Goal: Task Accomplishment & Management: Manage account settings

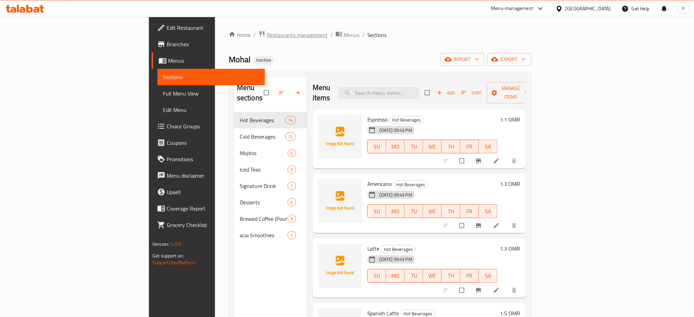
click at [267, 32] on span "Restaurants management" at bounding box center [297, 35] width 61 height 8
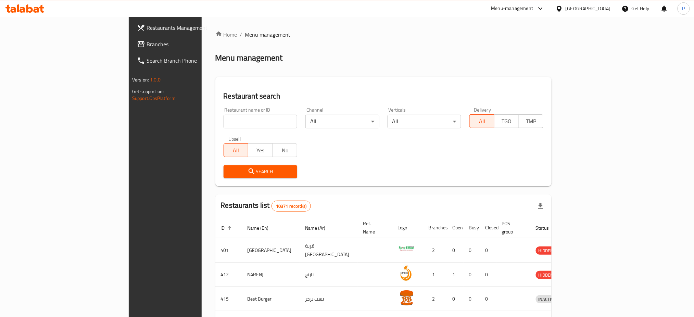
paste input "Flaming Pizza,"
click at [224, 123] on input "Flaming Pizza," at bounding box center [261, 122] width 74 height 14
type input "Flaming Pizza"
click button "Search" at bounding box center [261, 171] width 74 height 13
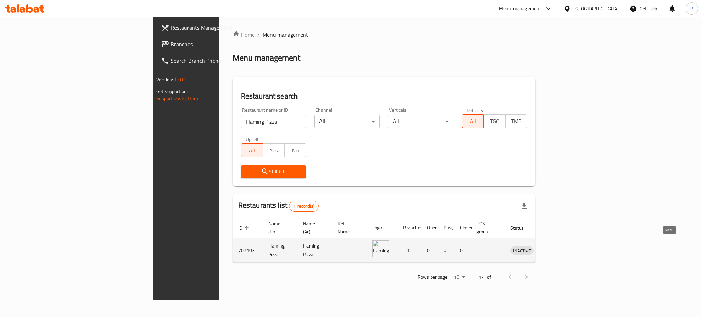
click at [555, 246] on icon "enhanced table" at bounding box center [551, 250] width 8 height 8
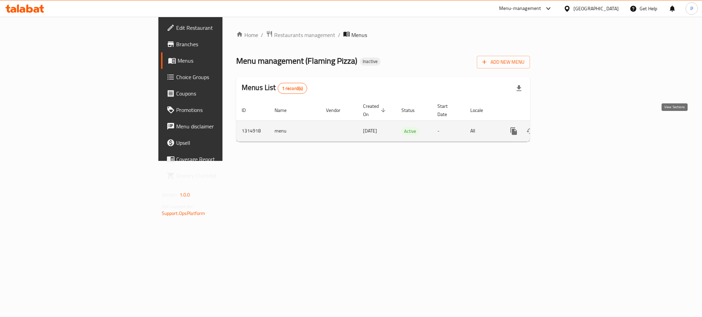
click at [567, 127] on icon "enhanced table" at bounding box center [563, 131] width 8 height 8
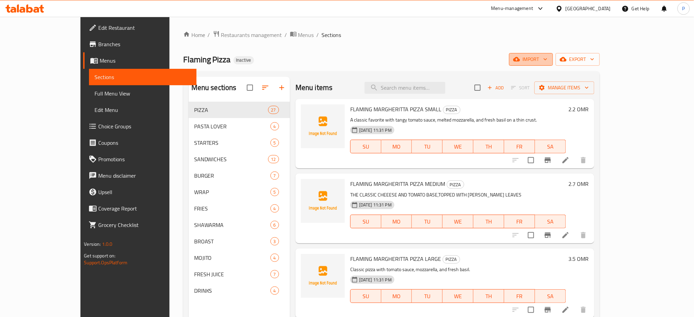
click at [548, 64] on span "import" at bounding box center [531, 59] width 33 height 9
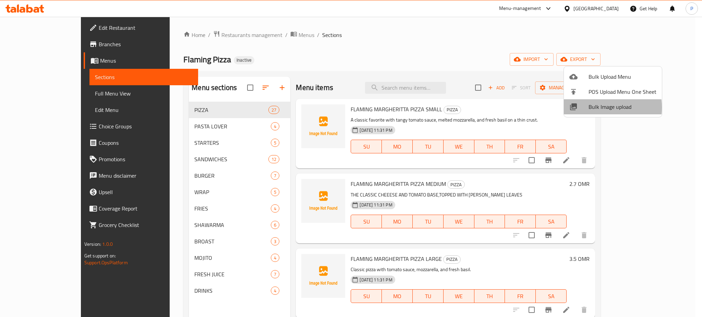
click at [592, 108] on span "Bulk Image upload" at bounding box center [622, 107] width 68 height 8
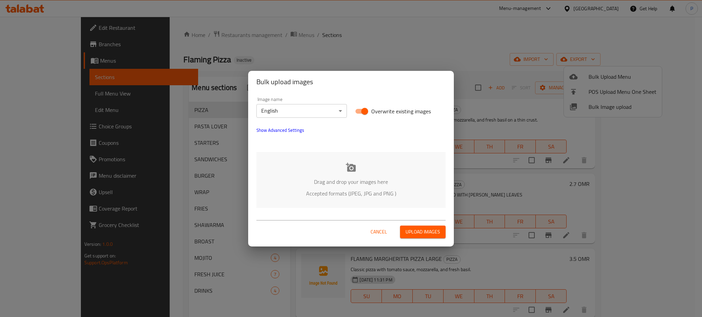
click at [386, 167] on div "Drag and drop your images here Accepted formats (JPEG, JPG and PNG )" at bounding box center [350, 180] width 189 height 56
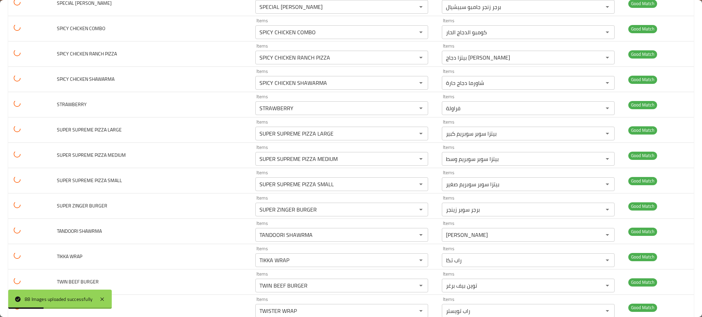
scroll to position [2034, 0]
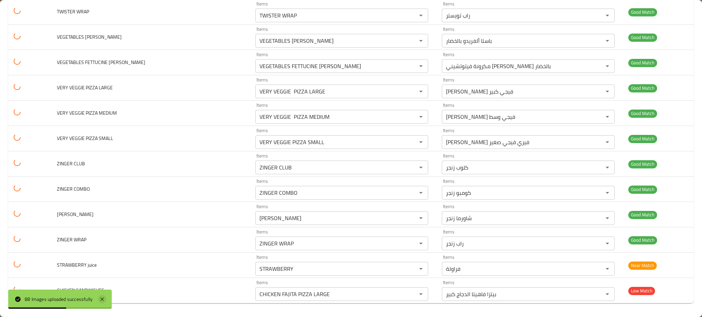
click at [100, 297] on icon at bounding box center [102, 299] width 8 height 8
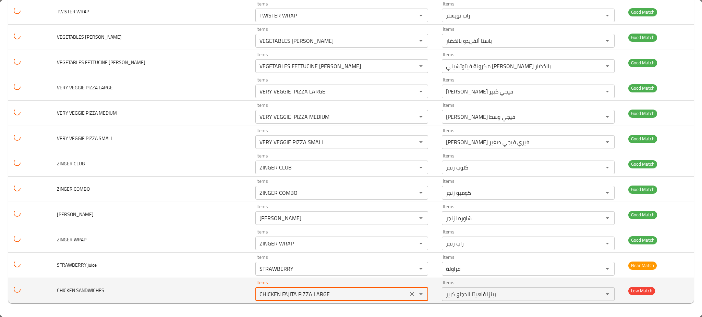
drag, startPoint x: 271, startPoint y: 295, endPoint x: 251, endPoint y: 294, distance: 20.2
click at [251, 294] on td "Items CHICKEN FAJITA PIZZA LARGE Items" at bounding box center [343, 290] width 186 height 25
click at [284, 287] on div "Items CHICKEN FAJITA PIZZA LARGE Items" at bounding box center [341, 290] width 173 height 21
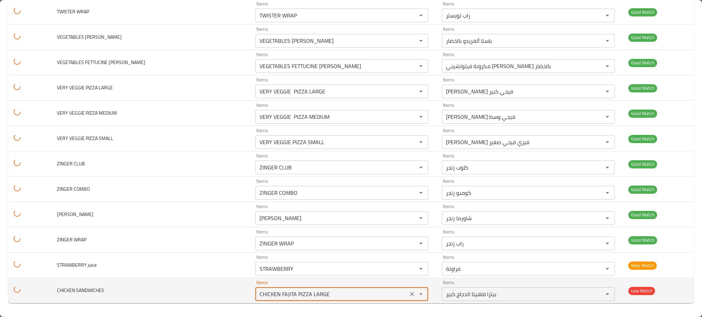
click at [278, 294] on SANDWICHES "CHICKEN FAJITA PIZZA LARGE" at bounding box center [331, 294] width 148 height 10
paste SANDWICHES "enhanced table"
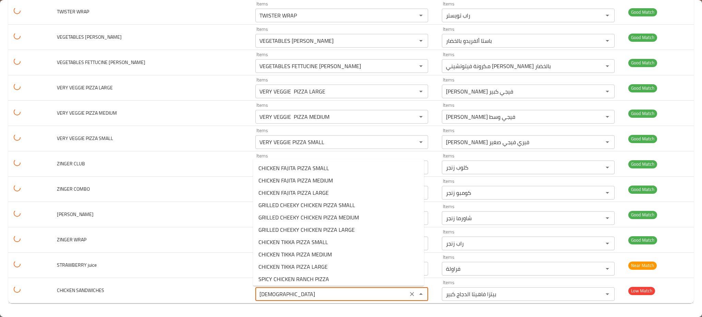
scroll to position [273, 0]
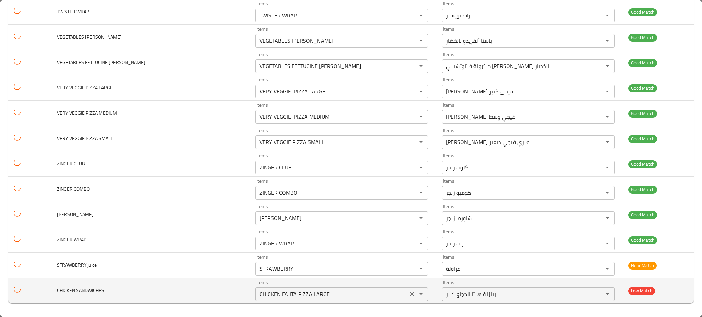
click at [299, 296] on SANDWICHES "CHICKEN FAJITA PIZZA LARGE" at bounding box center [331, 294] width 148 height 10
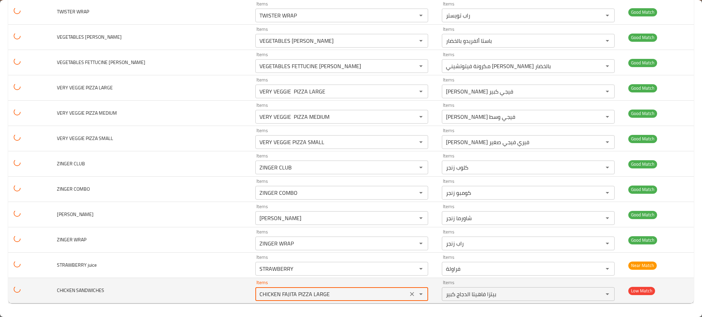
click at [299, 296] on SANDWICHES "CHICKEN FAJITA PIZZA LARGE" at bounding box center [331, 294] width 148 height 10
type SANDWICHES "s"
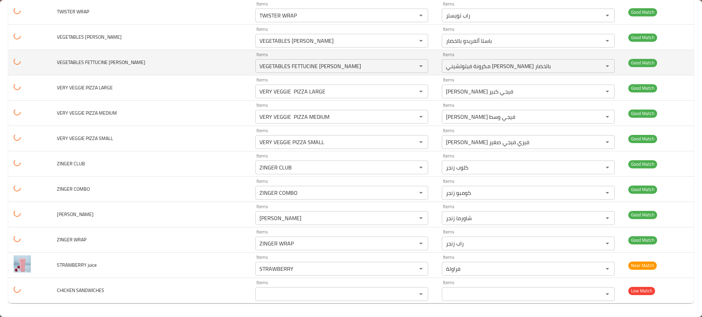
drag, startPoint x: 218, startPoint y: 57, endPoint x: 196, endPoint y: 62, distance: 21.8
click at [196, 62] on td "VEGETABLES FETTUCINE ALFREDO PASTA" at bounding box center [150, 62] width 198 height 25
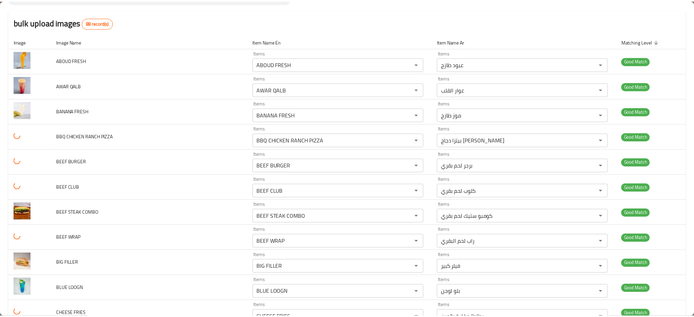
scroll to position [0, 0]
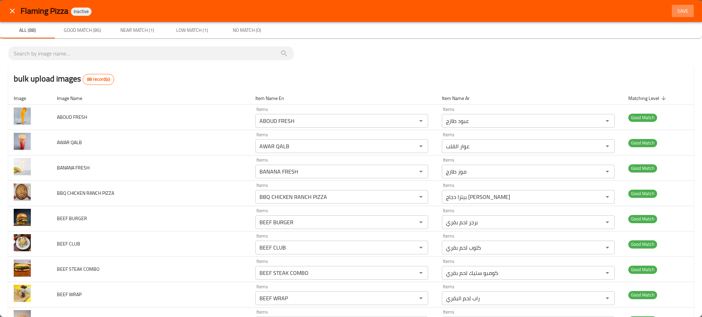
click at [674, 7] on span "Save" at bounding box center [682, 11] width 16 height 9
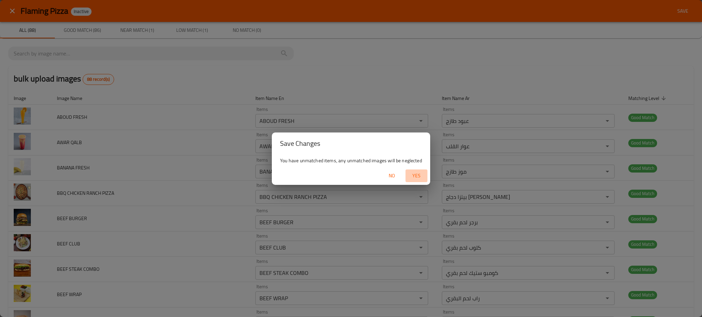
click at [415, 178] on span "Yes" at bounding box center [416, 176] width 16 height 9
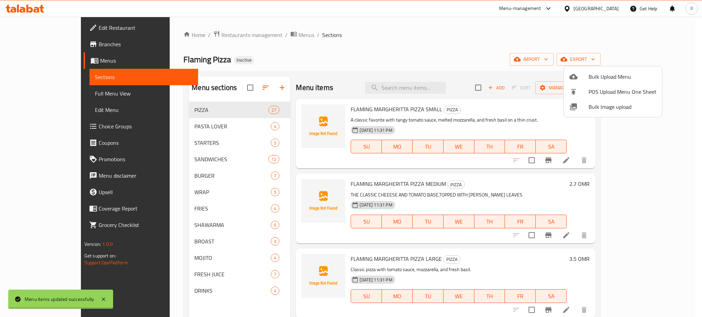
click at [195, 144] on div at bounding box center [351, 158] width 702 height 317
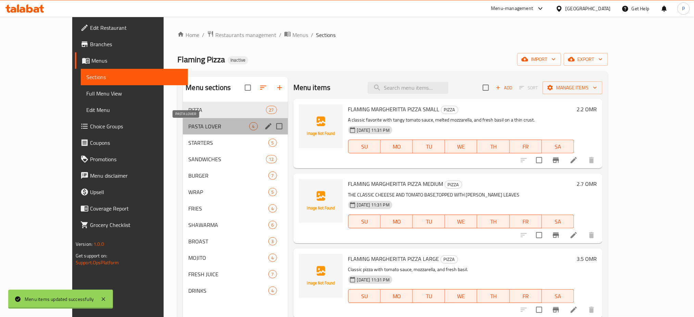
click at [224, 128] on span "PASTA LOVER" at bounding box center [218, 126] width 61 height 8
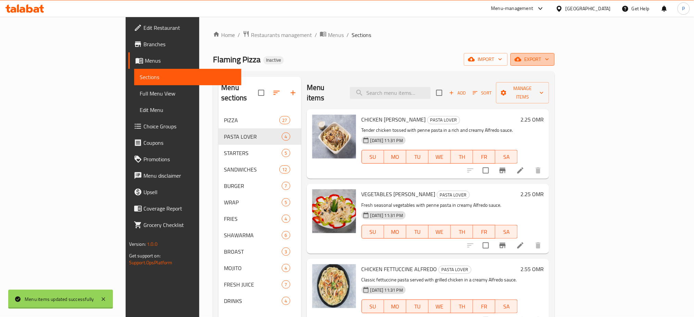
click at [551, 60] on icon "button" at bounding box center [547, 59] width 7 height 7
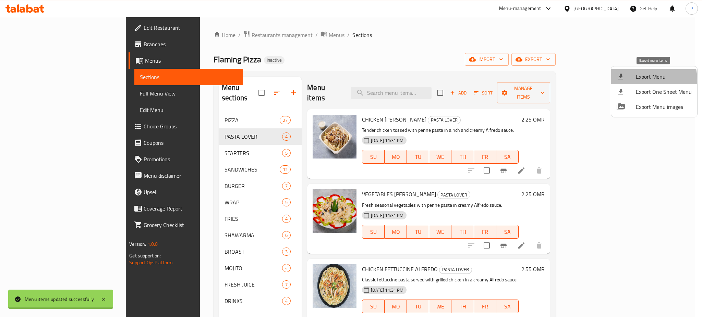
click at [639, 80] on span "Export Menu" at bounding box center [663, 77] width 56 height 8
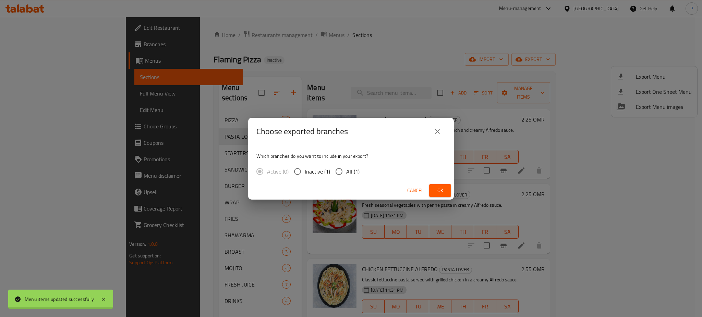
click at [345, 171] on input "All (1)" at bounding box center [339, 171] width 14 height 14
radio input "true"
click at [445, 191] on span "Ok" at bounding box center [439, 190] width 11 height 9
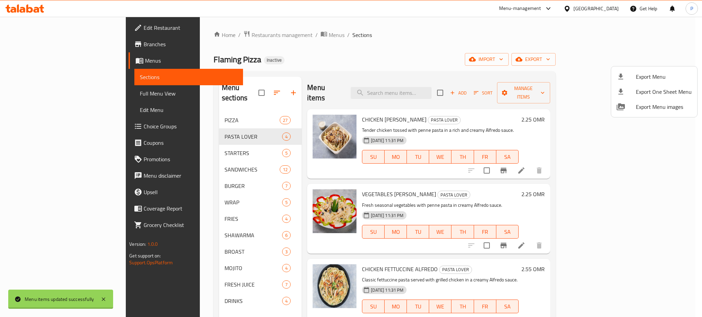
click at [43, 25] on div at bounding box center [351, 158] width 702 height 317
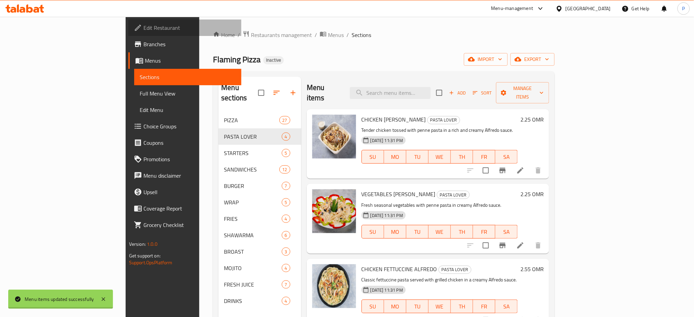
click at [144, 25] on span "Edit Restaurant" at bounding box center [190, 28] width 93 height 8
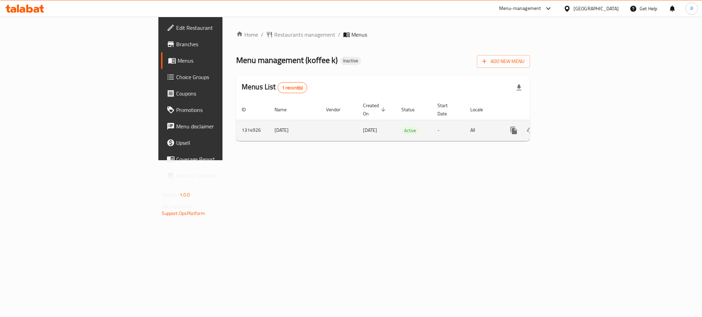
drag, startPoint x: 264, startPoint y: 177, endPoint x: 679, endPoint y: 123, distance: 417.6
click at [543, 123] on div "Home / Restaurants management / Menus Menu management ( koffee k ) Inactive Add…" at bounding box center [382, 89] width 321 height 144
click at [571, 123] on link "enhanced table" at bounding box center [563, 130] width 16 height 16
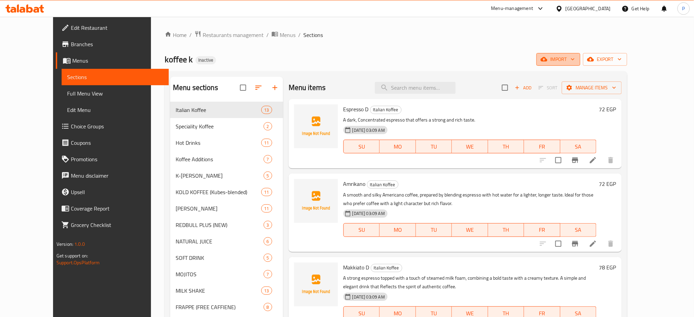
click at [581, 53] on button "import" at bounding box center [559, 59] width 44 height 13
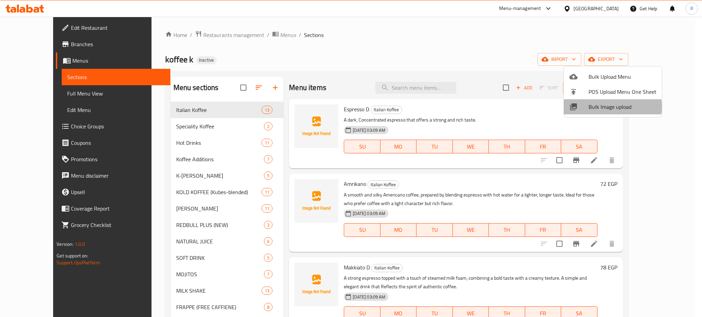
click at [605, 107] on span "Bulk Image upload" at bounding box center [622, 107] width 68 height 8
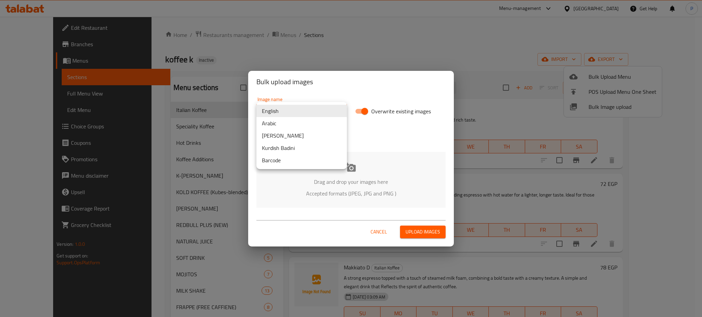
click at [328, 110] on body "​ Menu-management [GEOGRAPHIC_DATA] Get Help P Edit Restaurant Branches Menus S…" at bounding box center [351, 167] width 702 height 300
click at [280, 121] on li "Arabic" at bounding box center [301, 123] width 90 height 12
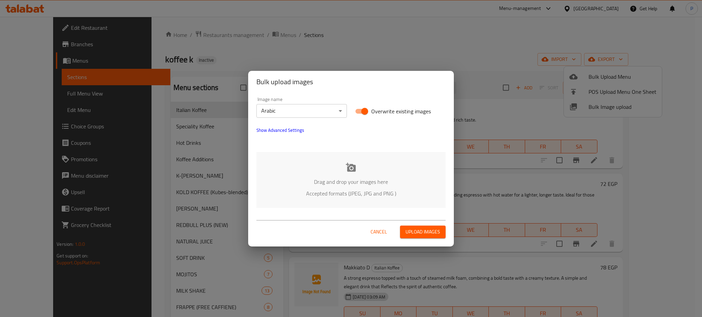
click at [328, 156] on div "Drag and drop your images here Accepted formats (JPEG, JPG and PNG )" at bounding box center [350, 180] width 189 height 56
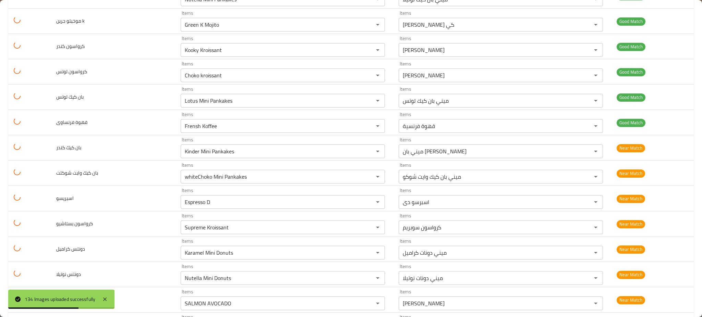
scroll to position [829, 0]
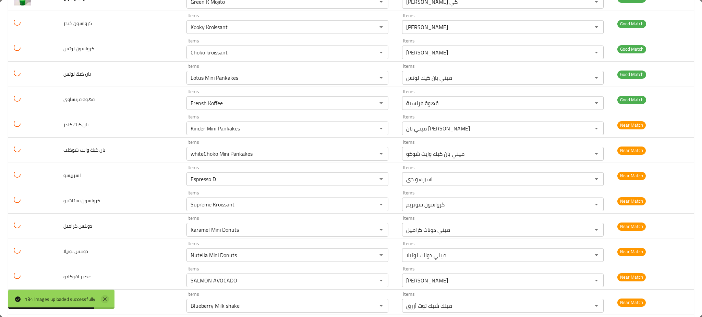
click at [107, 297] on icon at bounding box center [105, 299] width 8 height 8
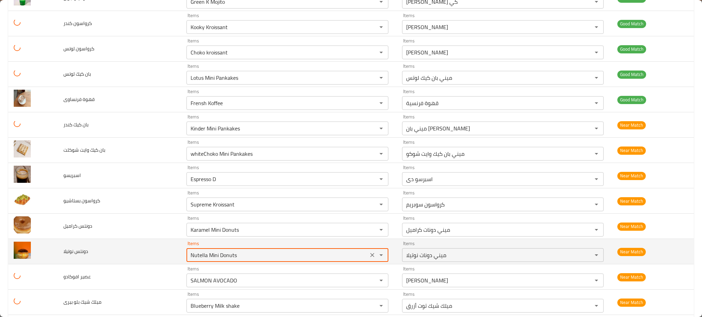
drag, startPoint x: 199, startPoint y: 194, endPoint x: 187, endPoint y: 194, distance: 12.0
click at [188, 250] on نوتيلا "Nutella Mini Donuts" at bounding box center [276, 255] width 177 height 10
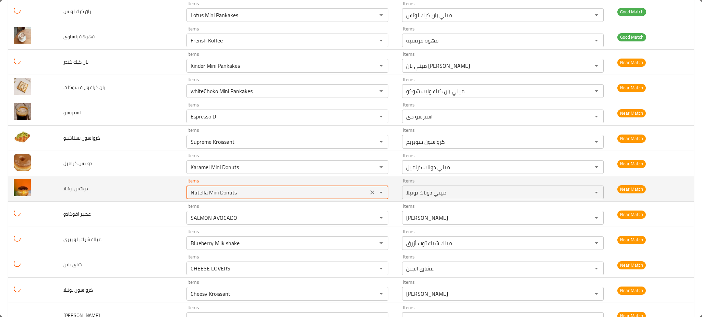
click at [190, 194] on نوتيلا "Nutella Mini Donuts" at bounding box center [276, 193] width 177 height 10
paste نوتيلا "enhanced table"
click at [129, 185] on td "دونتس نوتيلا" at bounding box center [119, 188] width 123 height 25
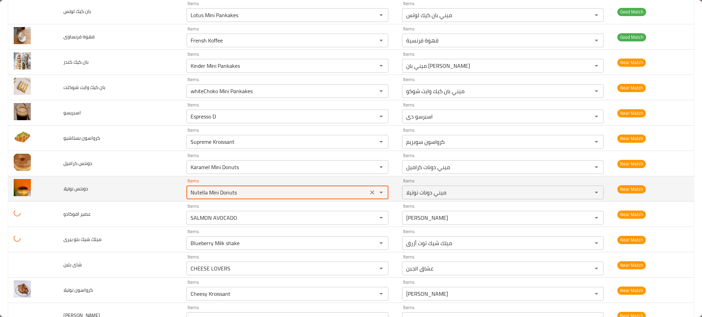
drag, startPoint x: 220, startPoint y: 194, endPoint x: 233, endPoint y: 191, distance: 13.3
click at [233, 191] on نوتيلا "Nutella Mini Donuts" at bounding box center [276, 193] width 177 height 10
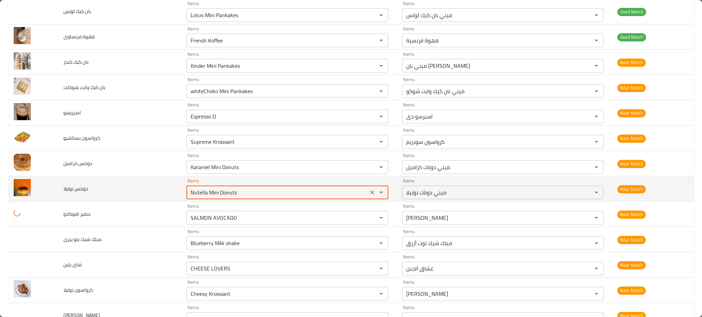
paste نوتيلا "enhanced table"
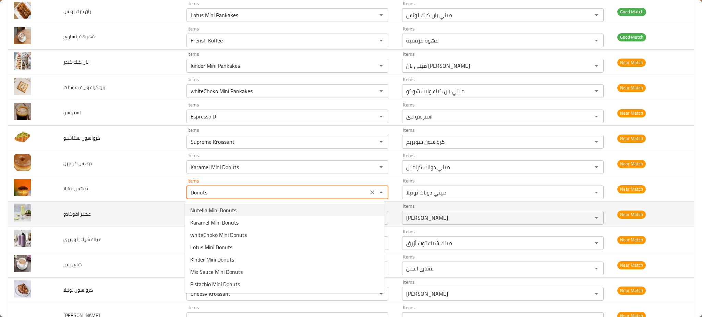
type نوتيلا "Nutella Mini Donuts"
click at [175, 210] on td "عصير افوكادو" at bounding box center [119, 214] width 123 height 25
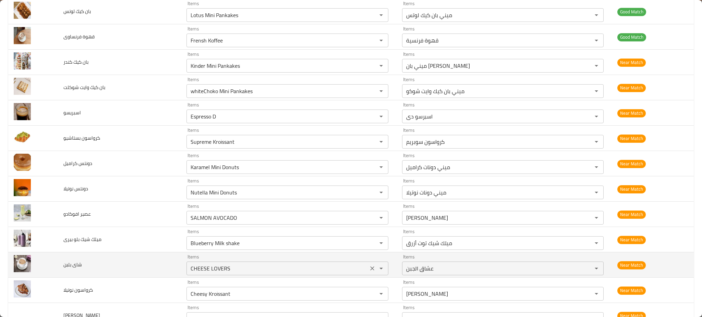
click at [217, 263] on div "CHEESE LOVERS Items" at bounding box center [287, 269] width 202 height 14
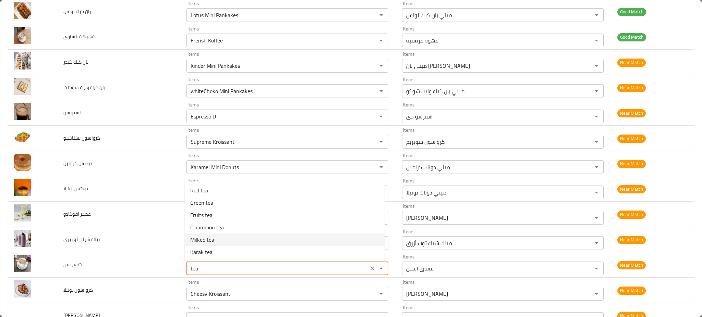
click at [220, 236] on بلبن-option-4 "Milked tea" at bounding box center [285, 240] width 200 height 12
type بلبن "Milked tea"
type بلبن-ar "شاي بالحليب"
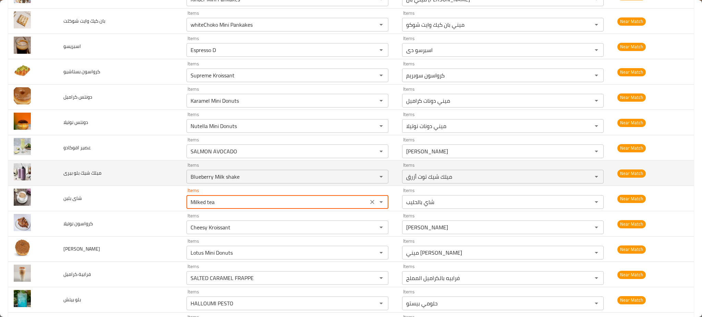
scroll to position [958, 0]
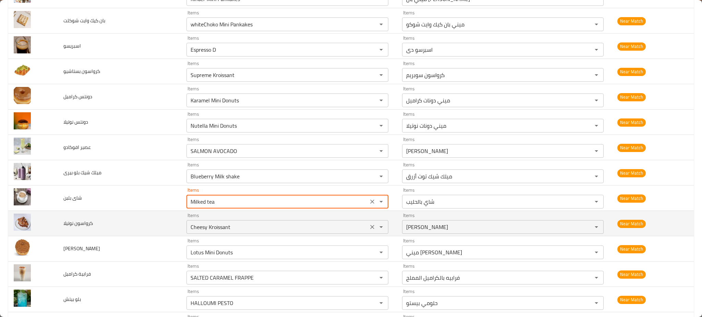
click at [224, 234] on div "Cheesy Kroissant Items" at bounding box center [287, 227] width 202 height 14
type بلبن "Milked tea"
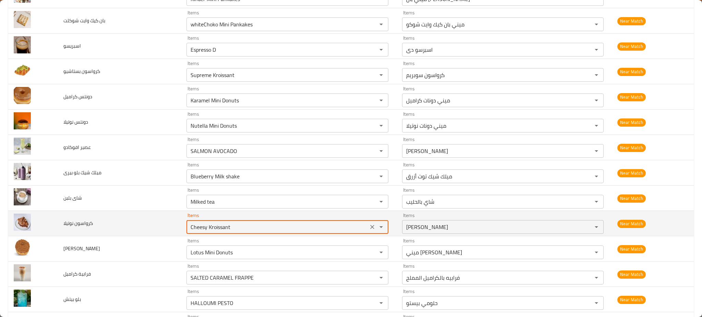
type نوتيلا "j"
type نوتيلا "k"
type نوتيلا "n"
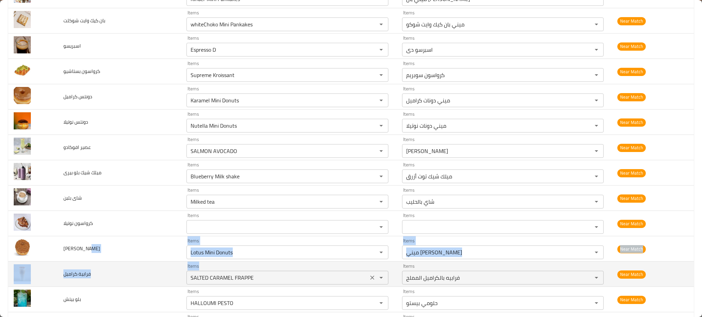
drag, startPoint x: 127, startPoint y: 249, endPoint x: 209, endPoint y: 277, distance: 87.2
click at [150, 282] on td "فرابية كراميل" at bounding box center [119, 274] width 123 height 25
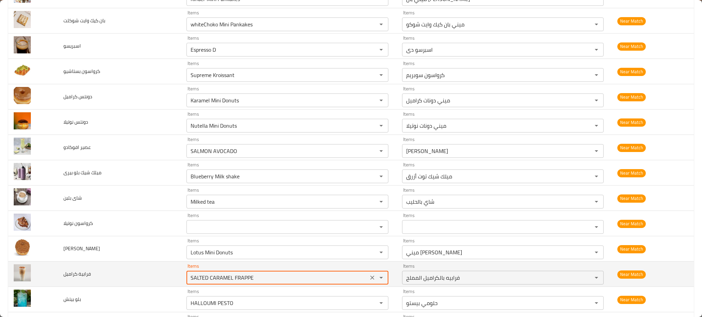
click at [208, 275] on كراميل "SALTED CARAMEL FRAPPE" at bounding box center [276, 278] width 177 height 10
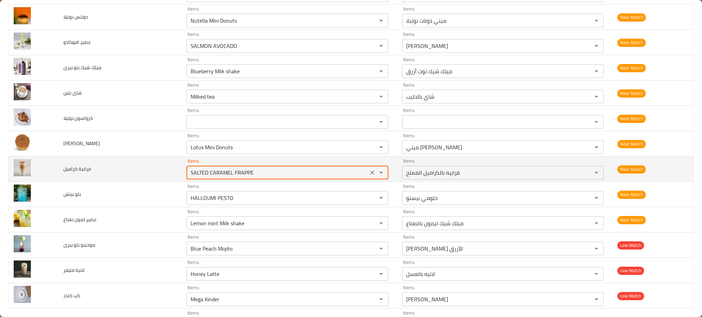
scroll to position [1071, 0]
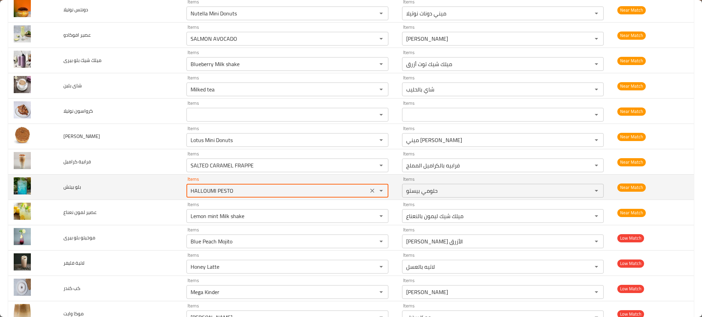
click at [231, 189] on بيتش "HALLOUMI PESTO" at bounding box center [276, 191] width 177 height 10
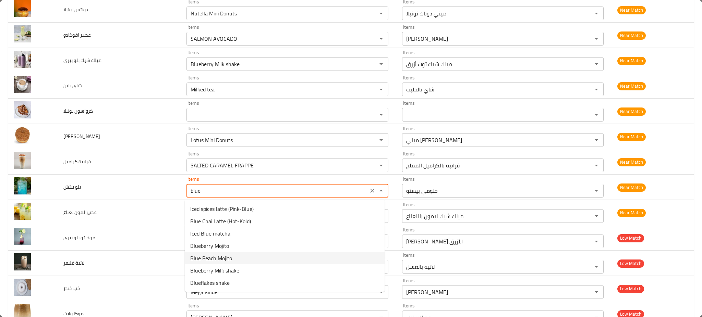
click at [236, 255] on بيتش-option-4 "Blue Peach Mojito" at bounding box center [285, 258] width 200 height 12
type بيتش "Blue Peach Mojito"
type بيتش-ar "[PERSON_NAME] الأزرق"
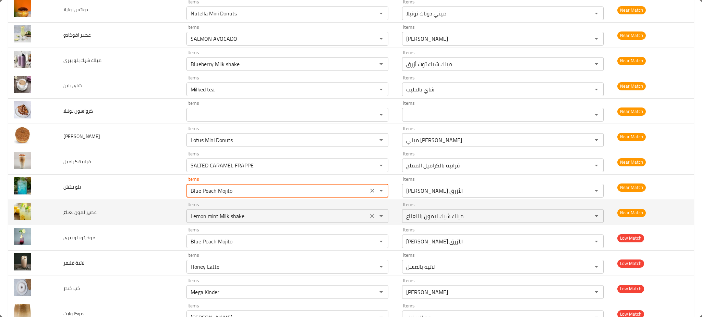
click at [232, 222] on div "Lemon mint Milk shake Items" at bounding box center [287, 216] width 202 height 14
type بيتش "Blue Peach Mojito"
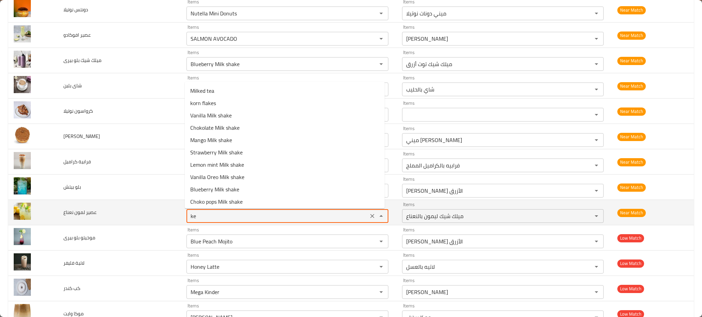
type نعناع "k"
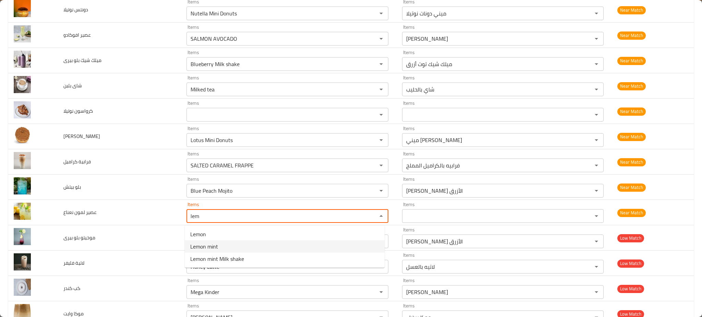
click at [222, 242] on نعناع-option-1 "Lemon mint" at bounding box center [285, 246] width 200 height 12
type نعناع "Lemon mint"
type نعناع-ar "ليمون بالنعناع"
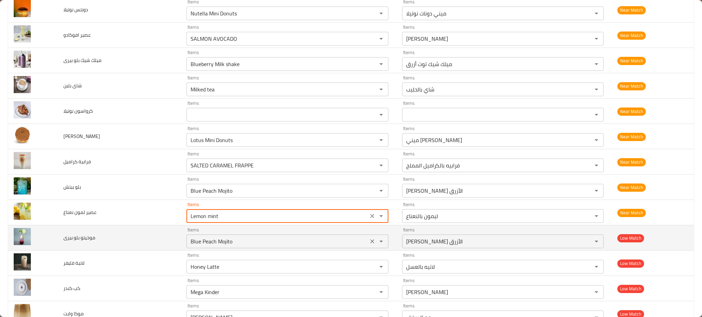
type نعناع "Lemon mint"
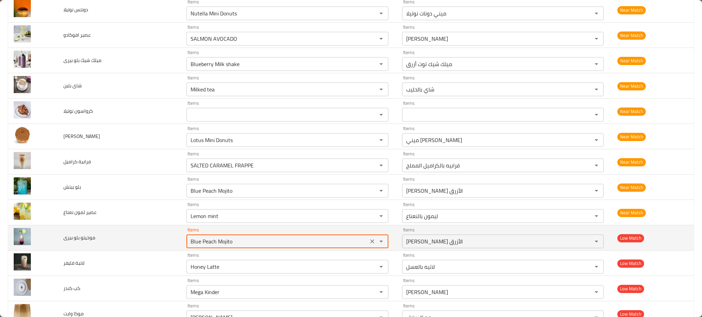
click at [210, 246] on بيرى "Blue Peach Mojito" at bounding box center [276, 242] width 177 height 10
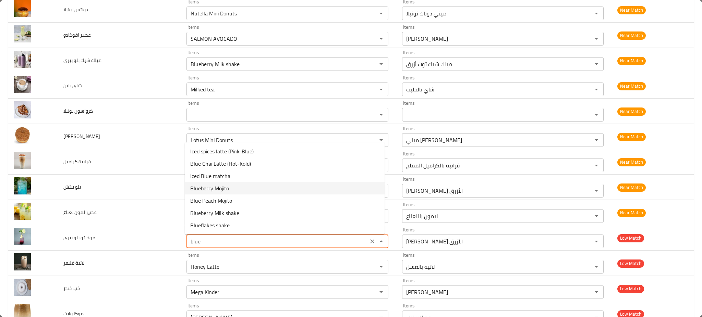
click at [228, 194] on بيرى-option-3 "Blueberry Mojito" at bounding box center [285, 188] width 200 height 12
type بيرى "Blueberry Mojito"
type بيرى-ar "موهيتو توت أزرق"
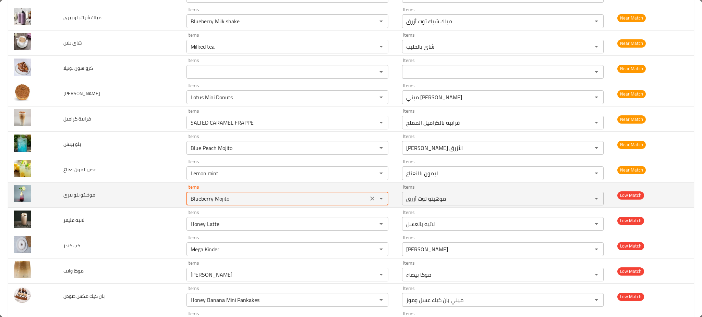
scroll to position [1123, 0]
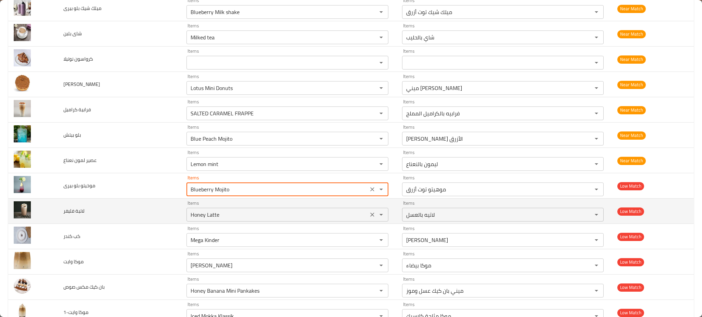
type بيرى "Blueberry Mojito"
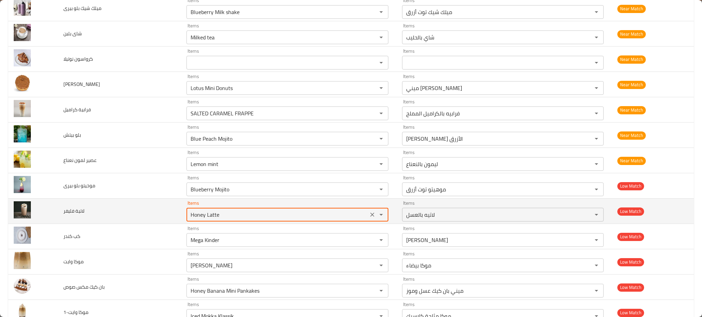
click at [210, 219] on فليفر "Honey Latte" at bounding box center [276, 215] width 177 height 10
type فليفر "f"
type فليفر "l"
type فليفر "f"
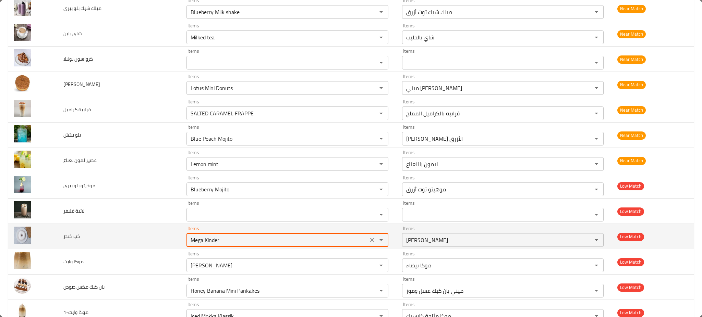
click at [215, 244] on كندر "Mega Kinder" at bounding box center [276, 240] width 177 height 10
type كندر "c"
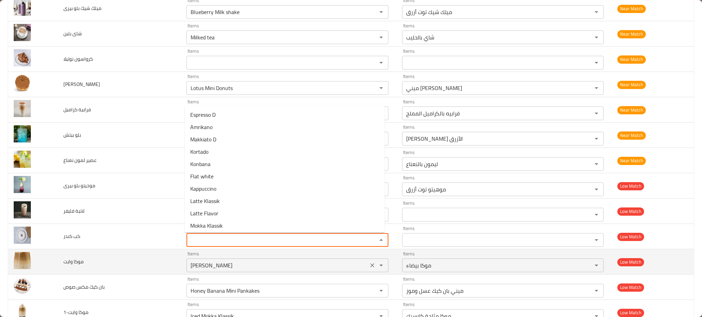
click at [207, 272] on div "Mokka White Items" at bounding box center [287, 266] width 202 height 14
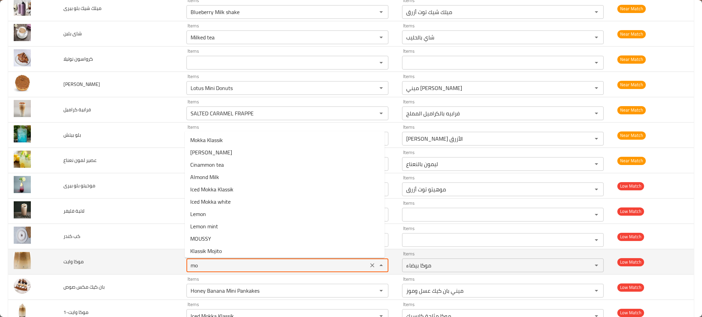
type وايت "m"
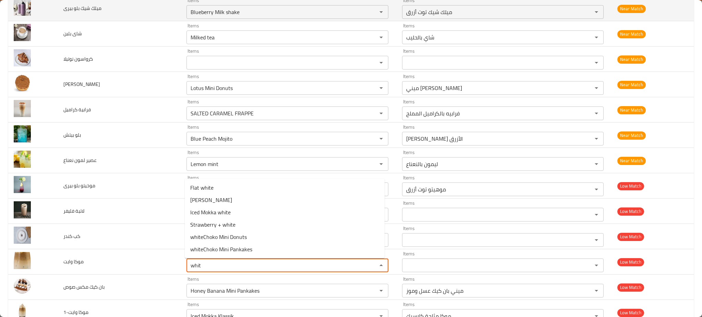
type وايت "whit"
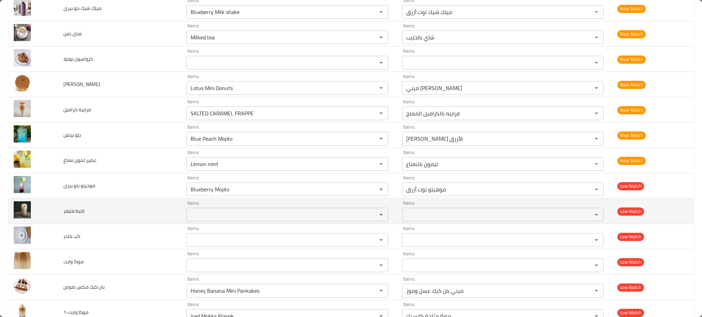
click at [140, 204] on td "لاتية فليفر" at bounding box center [119, 211] width 123 height 25
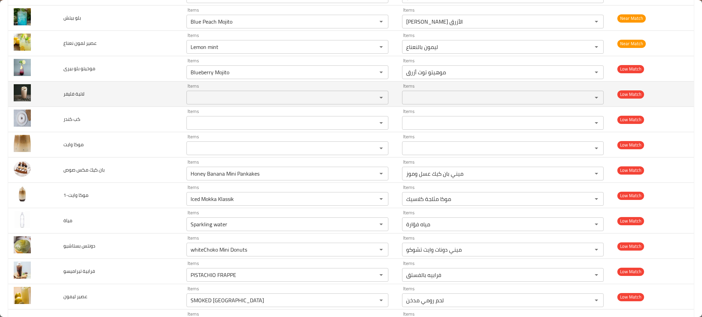
scroll to position [1240, 0]
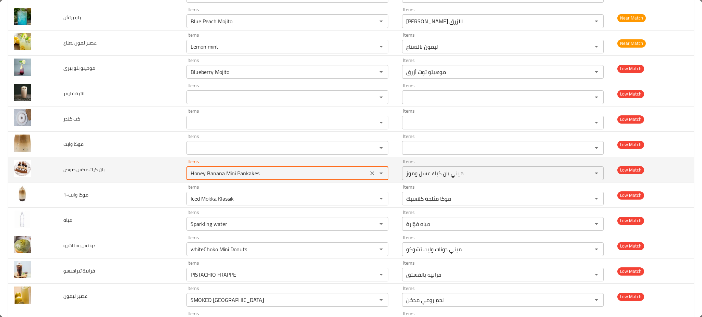
click at [226, 177] on صوص "Honey Banana Mini Pankakes" at bounding box center [276, 174] width 177 height 10
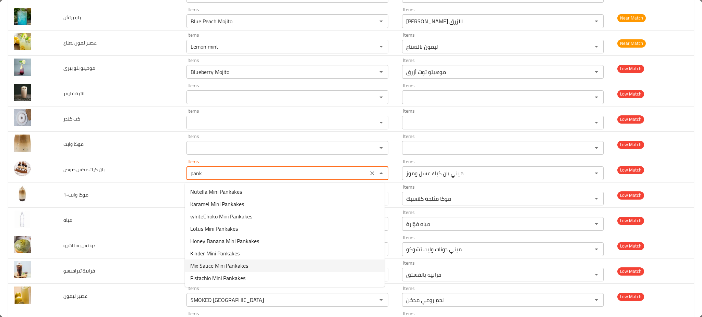
click at [219, 267] on span "Mix Sauce Mini Pankakes" at bounding box center [219, 266] width 58 height 8
type صوص "Mix Sauce Mini Pankakes"
type صوص-ar "ميني بان كيك صوص ميكس"
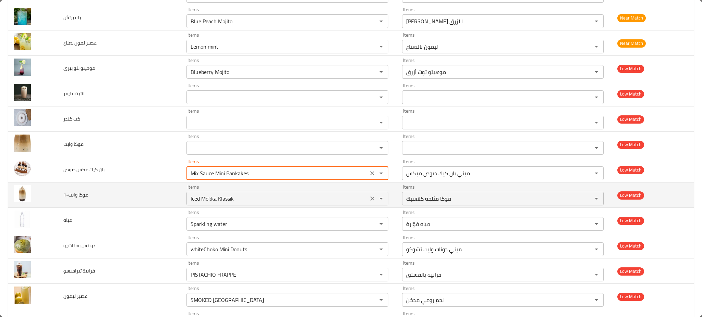
type صوص "Mix Sauce Mini Pankakes"
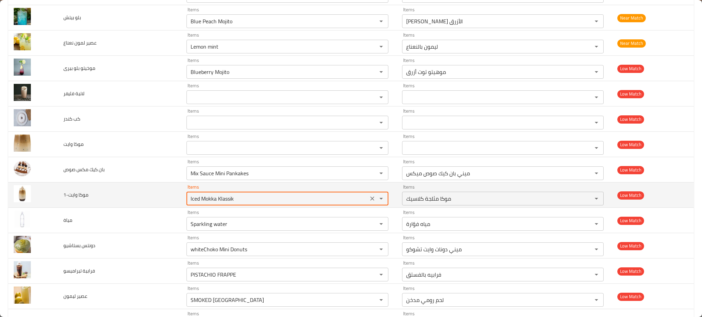
click at [231, 201] on وايت-1 "Iced Mokka Klassik" at bounding box center [276, 199] width 177 height 10
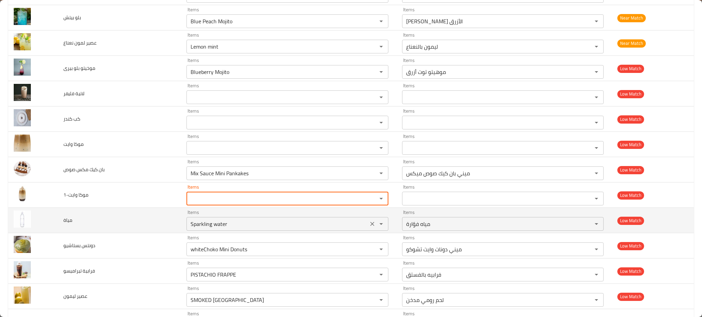
click at [218, 221] on input "Sparkling water" at bounding box center [276, 224] width 177 height 10
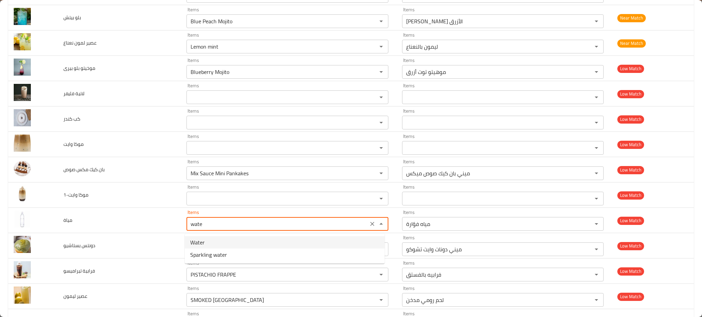
click at [214, 246] on li "Water" at bounding box center [285, 242] width 200 height 12
type input "Water"
type input "ماء"
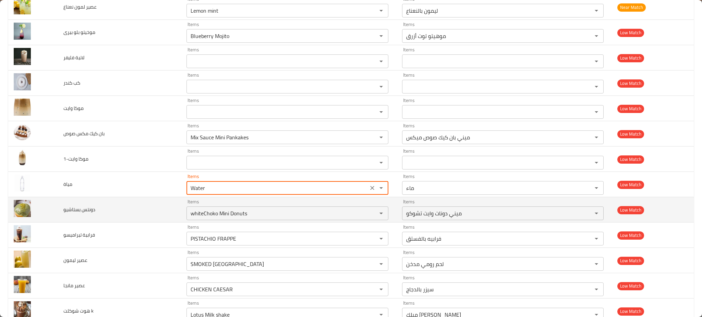
scroll to position [1277, 0]
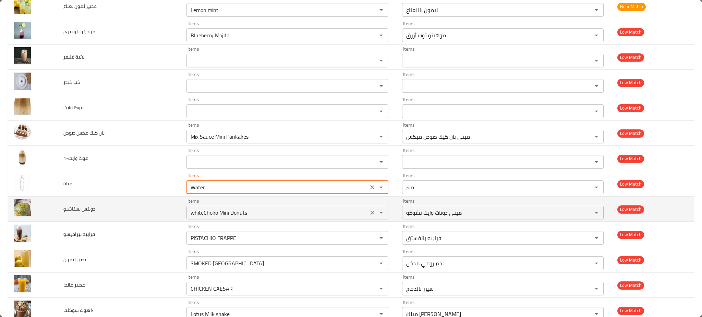
type input "Water"
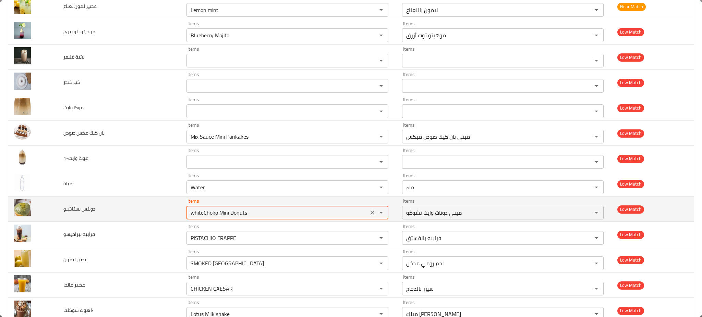
click at [214, 213] on بستاشيو "whiteChoko Mini Donuts" at bounding box center [276, 213] width 177 height 10
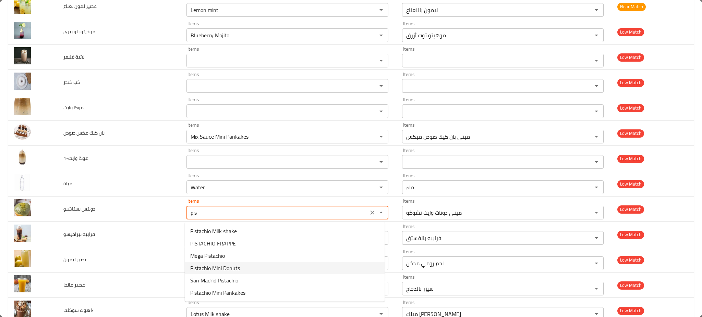
click at [227, 264] on span "Pistachio Mini Donuts" at bounding box center [215, 268] width 50 height 8
type بستاشيو "Pistachio Mini Donuts"
type بستاشيو-ar "ميني دونات فستق"
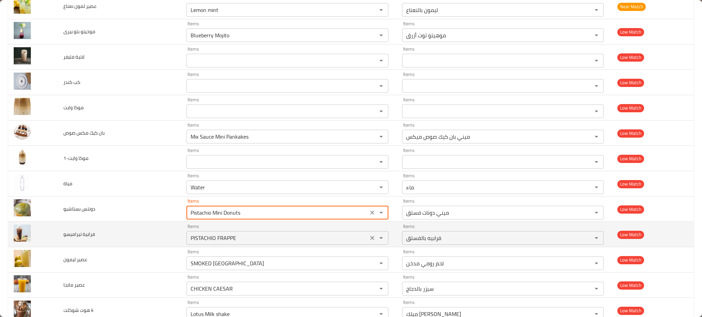
type بستاشيو "Pistachio Mini Donuts"
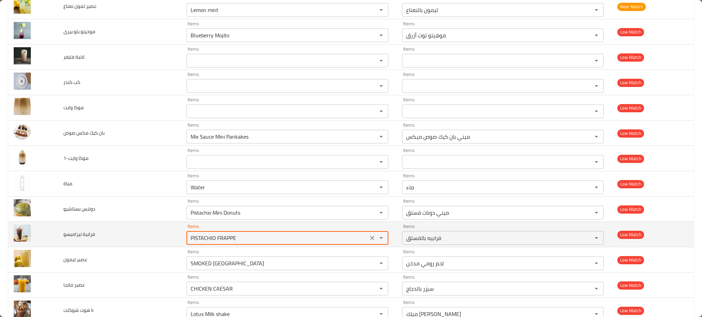
click at [227, 236] on تيراميسو "PISTACHIO FRAPPE" at bounding box center [276, 238] width 177 height 10
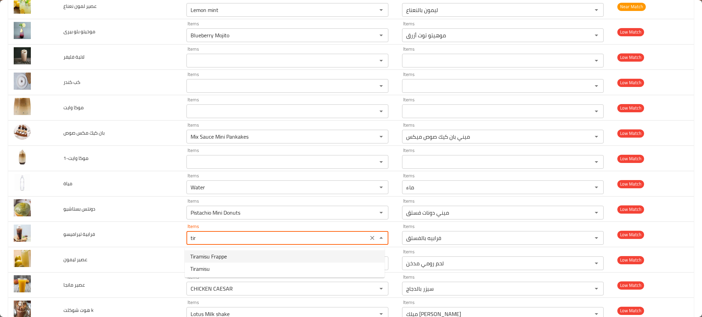
click at [214, 254] on span "Tiramisu Frappe" at bounding box center [208, 256] width 37 height 8
type تيراميسو "Tiramisu Frappe"
type تيراميسو-ar "[PERSON_NAME]"
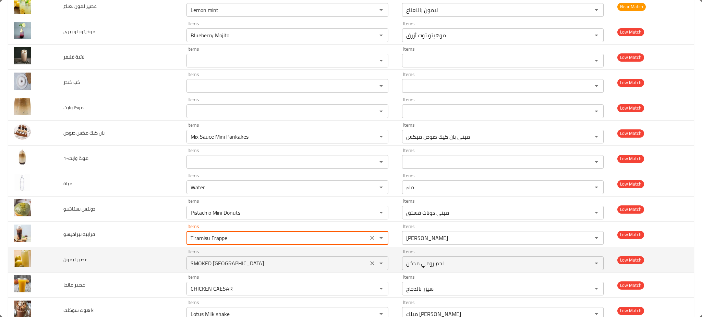
type تيراميسو "Tiramisu Frappe"
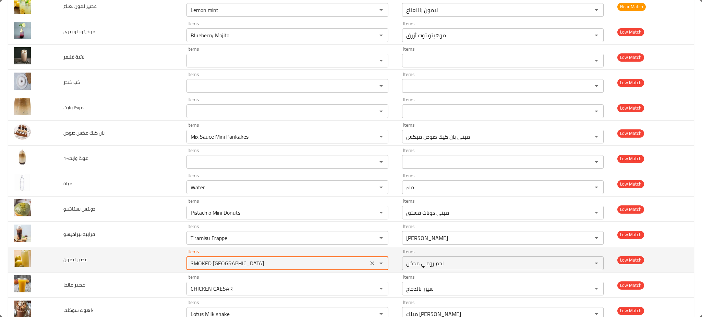
click at [215, 268] on ليمون "SMOKED [GEOGRAPHIC_DATA]" at bounding box center [276, 264] width 177 height 10
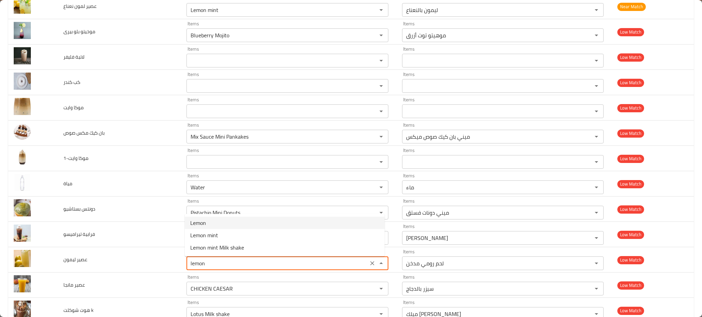
click at [231, 222] on ليمون-option-0 "Lemon" at bounding box center [285, 223] width 200 height 12
type ليمون "Lemon"
type ليمون-ar "ليمون"
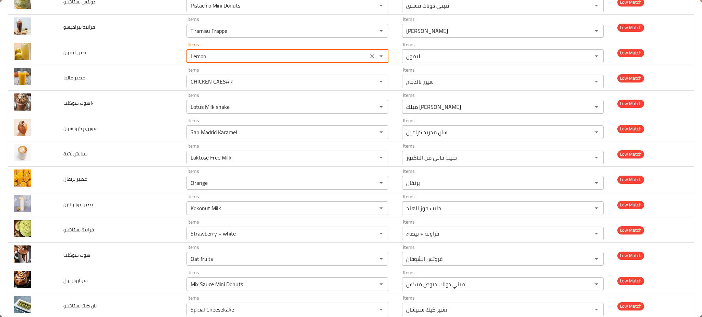
scroll to position [1485, 0]
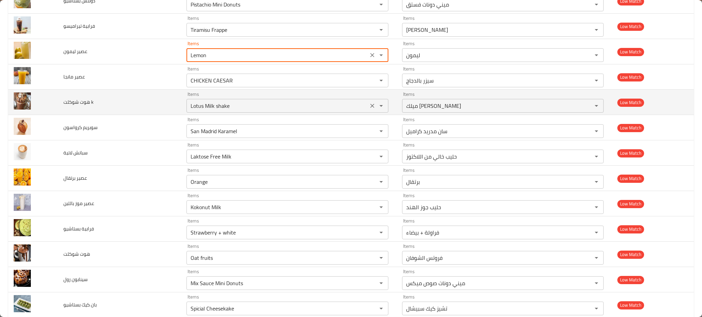
type ليمون "Lemon"
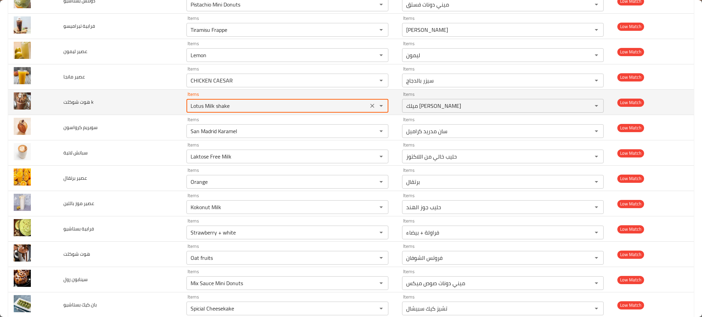
click at [219, 109] on k "Lotus Milk shake" at bounding box center [276, 106] width 177 height 10
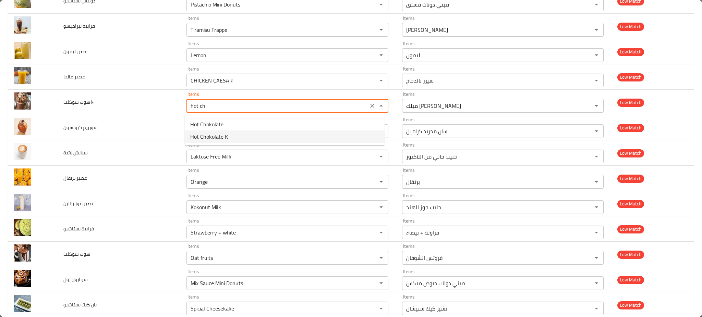
click at [206, 142] on k-option-1 "Hot Chokolate K" at bounding box center [285, 137] width 200 height 12
type k "Hot Chokolate K"
type k-ar "شوكولاتة ساخنة كي"
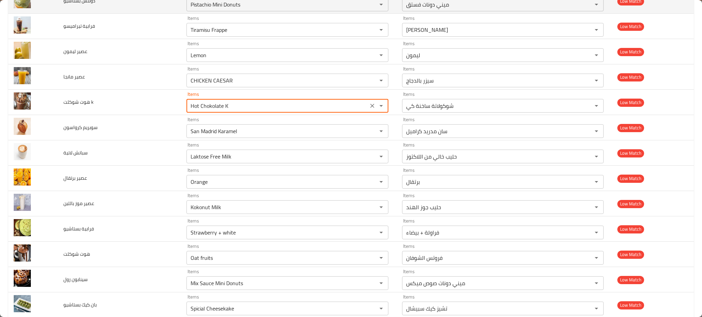
type k "Hot Chokolate K"
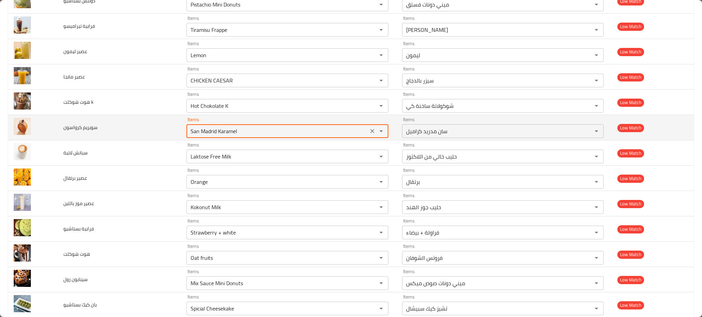
click at [240, 129] on كرواسون "San Madrid Karamel" at bounding box center [276, 131] width 177 height 10
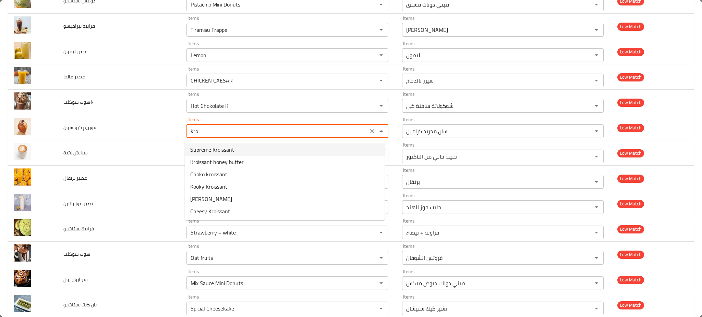
click at [243, 152] on كرواسون-option-0 "Supreme Kroissant" at bounding box center [285, 150] width 200 height 12
type كرواسون "Supreme Kroissant"
type كرواسون-ar "كرواسون سوبريم"
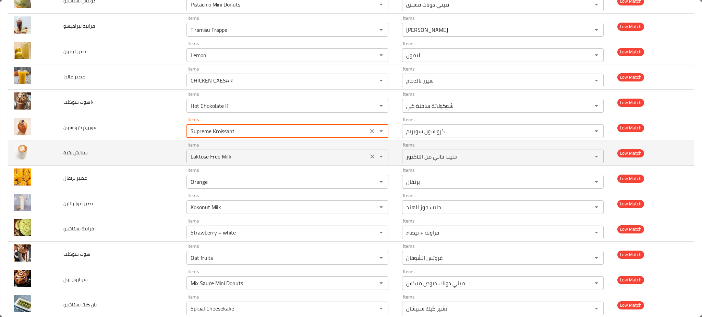
type كرواسون "Supreme Kroissant"
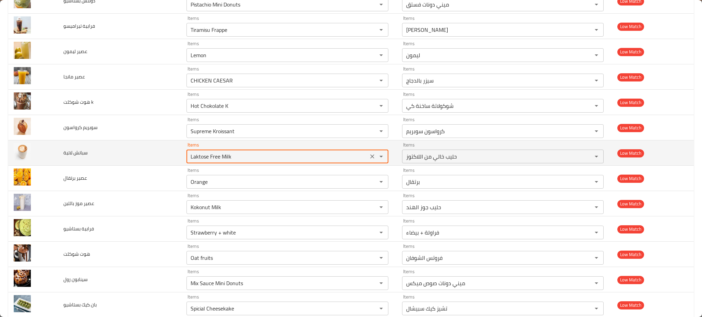
click at [229, 159] on لاتية "Laktose Free Milk" at bounding box center [276, 157] width 177 height 10
type لاتية "s"
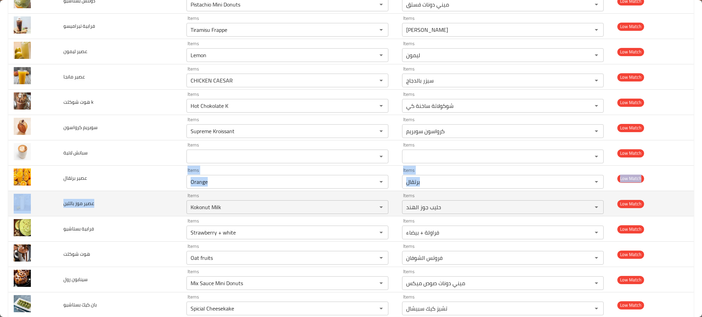
drag, startPoint x: 151, startPoint y: 179, endPoint x: 141, endPoint y: 206, distance: 27.9
click at [141, 206] on tbody "امريكانو Items Amrikano Items Items امريكانو Items Good Match تيراميسو Items Ti…" at bounding box center [350, 318] width 685 height 3397
click at [141, 206] on td "عصير موز باللبن" at bounding box center [119, 203] width 123 height 25
click at [200, 213] on div "Kokonut Milk Items" at bounding box center [287, 207] width 202 height 14
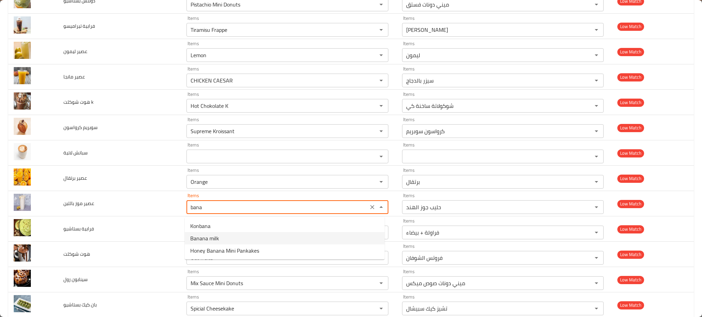
click at [197, 237] on span "Banana milk" at bounding box center [204, 238] width 29 height 8
type باللبن "Banana milk"
type باللبن-ar "حليب الموز"
type باللبن "Banana milk"
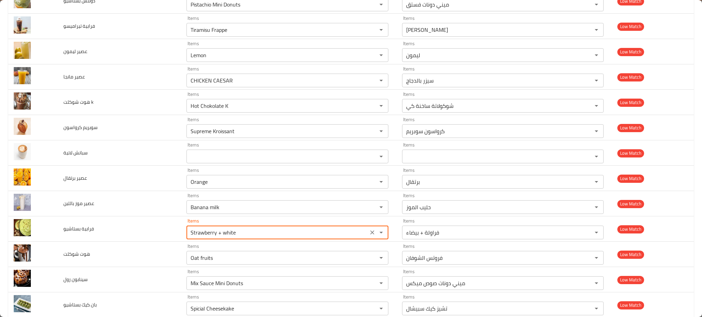
click at [197, 237] on بستاشيو "Strawberry + white" at bounding box center [276, 233] width 177 height 10
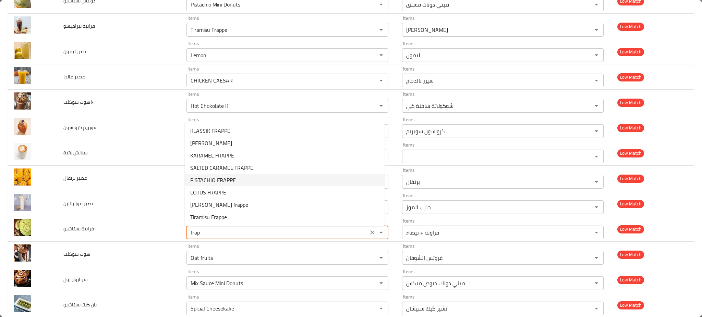
click at [221, 182] on span "PISTACHIO FRAPPE" at bounding box center [213, 180] width 46 height 8
type بستاشيو "PISTACHIO FRAPPE"
type بستاشيو-ar "فرابيه بالفستق"
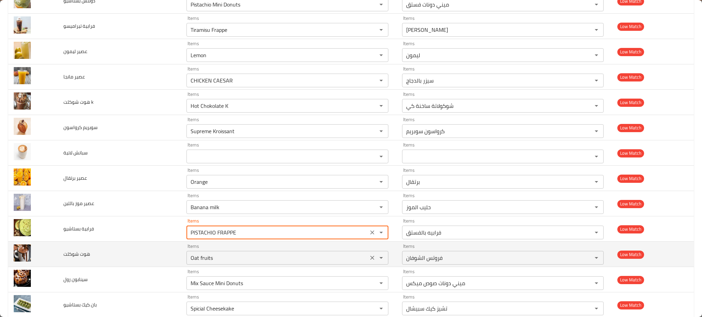
type بستاشيو "PISTACHIO FRAPPE"
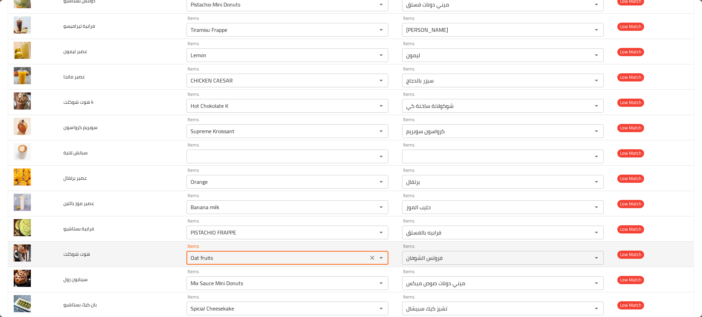
click at [206, 255] on شوكلت "Oat fruits" at bounding box center [276, 258] width 177 height 10
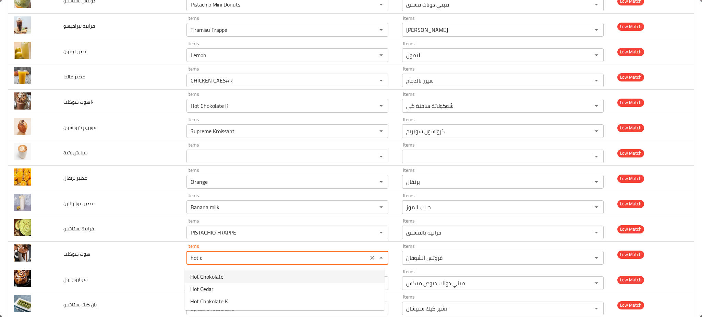
click at [200, 275] on span "Hot Chokolate" at bounding box center [206, 277] width 33 height 8
type شوكلت "Hot Chokolate"
type شوكلت-ar "شوكولاتة ساخنة"
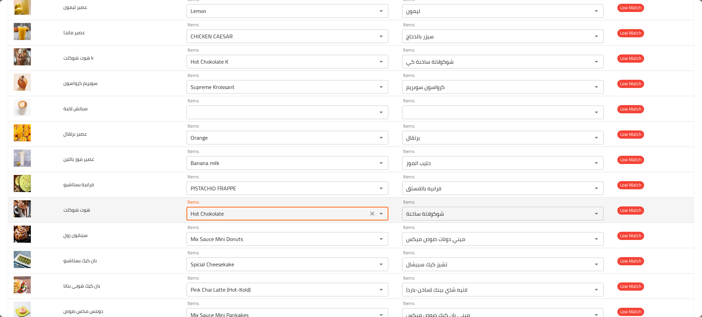
scroll to position [1531, 0]
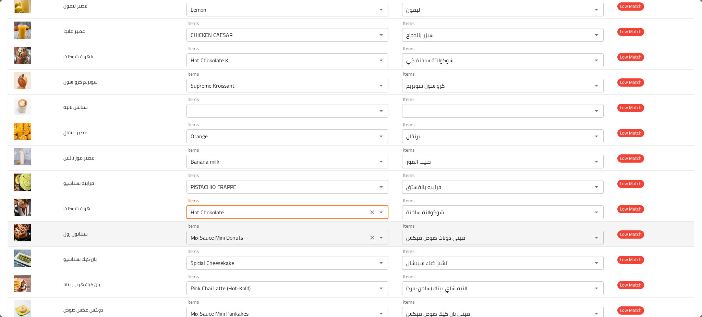
type شوكلت "Hot Chokolate"
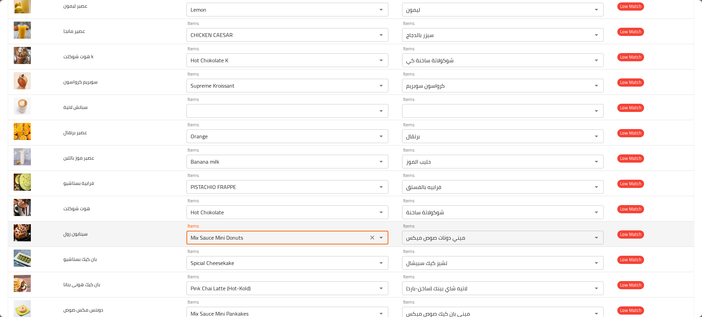
click at [211, 235] on رول "Mix Sauce Mini Donuts" at bounding box center [276, 238] width 177 height 10
type رول "s"
type رول "c"
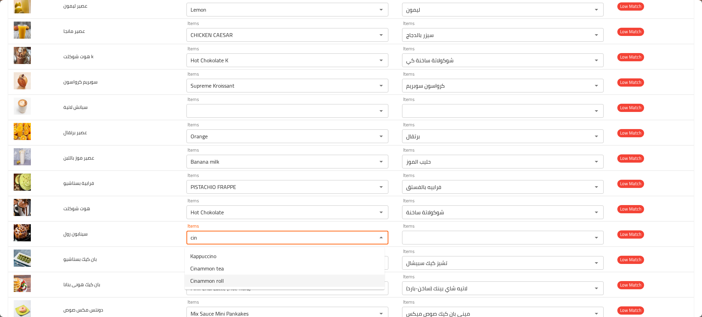
click at [209, 277] on span "Cinammon roll" at bounding box center [207, 281] width 34 height 8
type رول "Cinammon roll"
type رول-ar "رول قرفة"
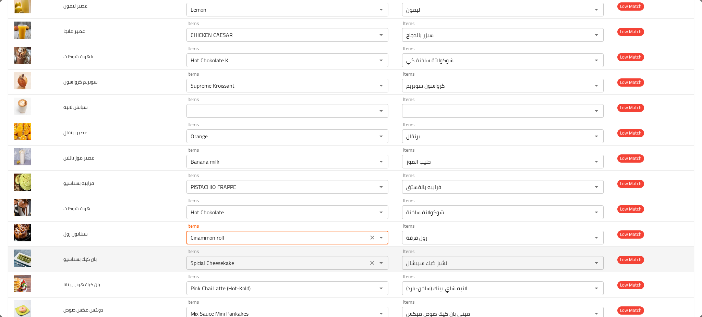
type رول "Cinammon roll"
click at [218, 263] on بستاشيو "Spicial Cheesekake" at bounding box center [276, 263] width 177 height 10
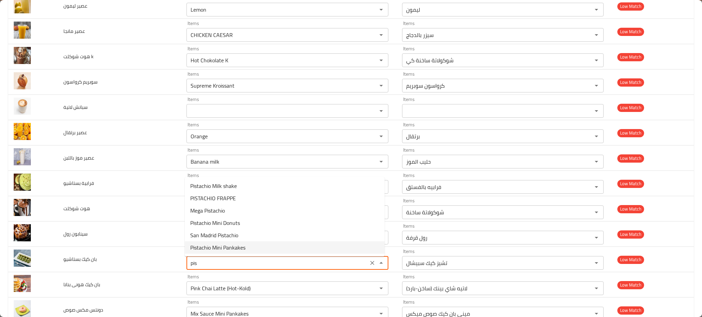
click at [230, 244] on span "Pistachio Mini Pankakes" at bounding box center [217, 248] width 55 height 8
type بستاشيو "Pistachio Mini Pankakes"
type بستاشيو-ar "ميني بان كيك فستق"
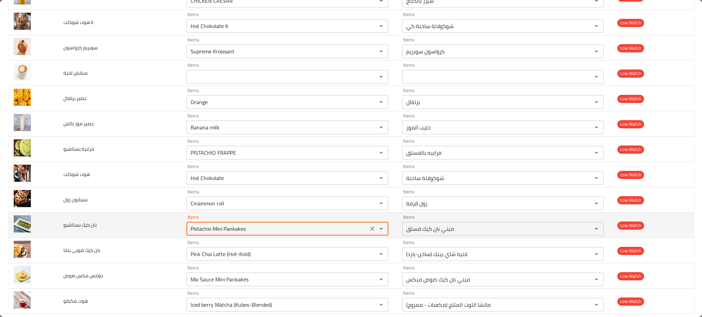
scroll to position [1567, 0]
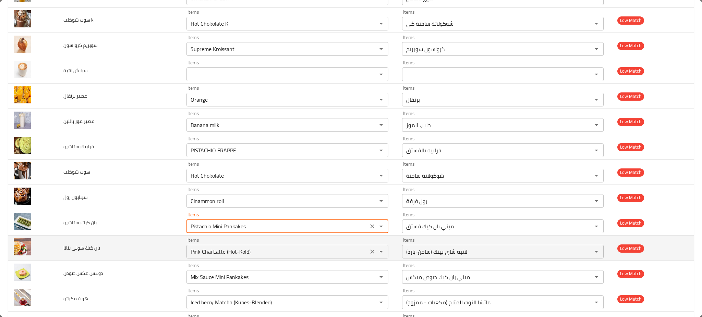
type بستاشيو "Pistachio Mini Pankakes"
click at [215, 257] on بنانا "Pink Chai Latte (Hot-Kold)" at bounding box center [276, 252] width 177 height 10
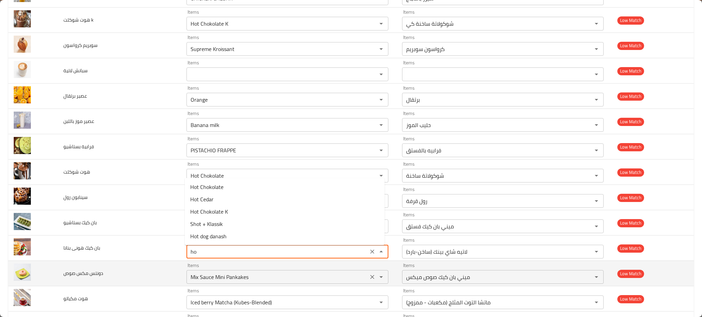
type بنانا "h"
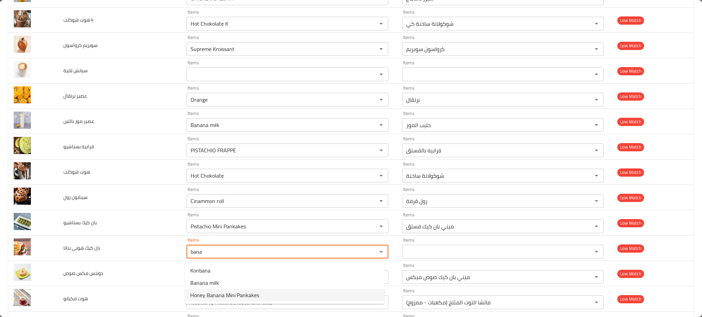
click at [227, 292] on span "Honey Banana Mini Pankakes" at bounding box center [224, 295] width 69 height 8
type بنانا "Honey Banana Mini Pankakes"
type بنانا-ar "ميني بان كيك عسل وموز"
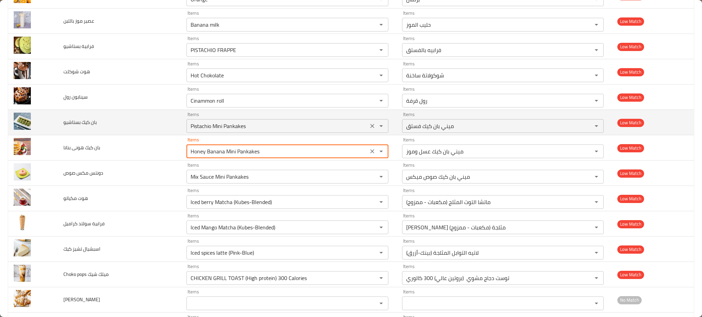
scroll to position [1669, 0]
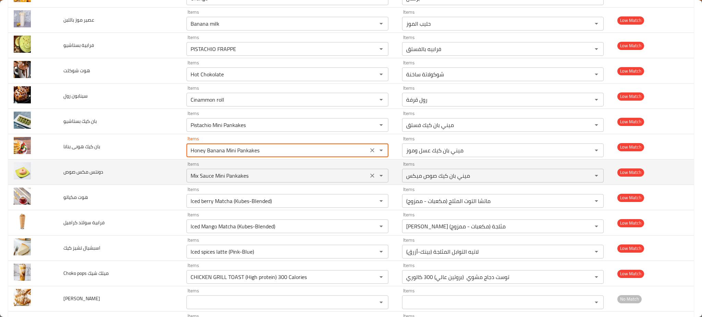
type بنانا "Honey Banana Mini Pankakes"
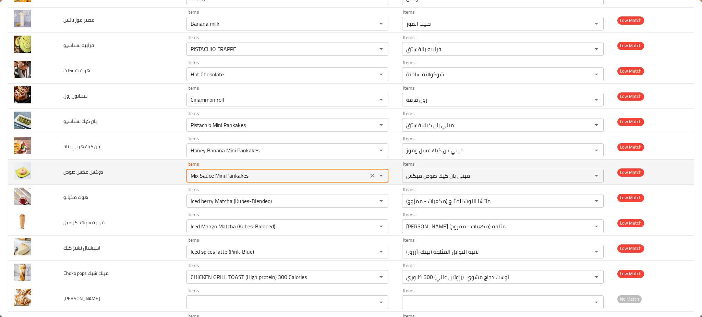
click at [242, 179] on صوص "Mix Sauce Mini Pankakes" at bounding box center [276, 176] width 177 height 10
click at [243, 179] on صوص "Mix Sauce Mini Pankakes" at bounding box center [276, 176] width 177 height 10
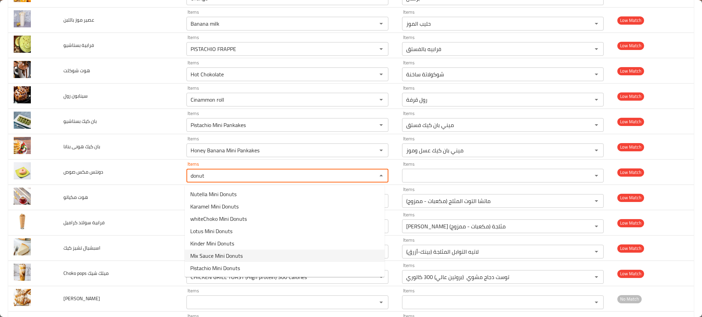
click at [215, 256] on span "Mix Sauce Mini Donuts" at bounding box center [216, 256] width 52 height 8
type صوص "Mix Sauce Mini Donuts"
type صوص-ar "ميني دونات صوص ميكس"
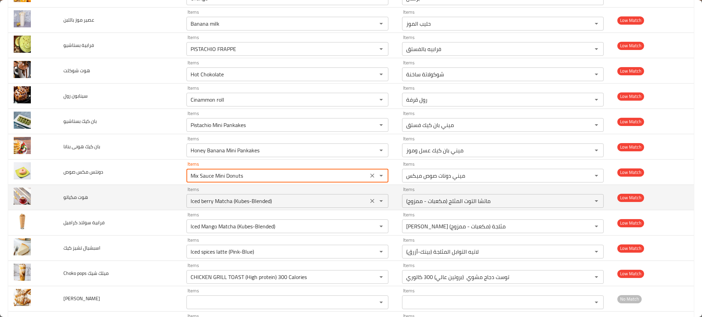
type صوص "Mix Sauce Mini Donuts"
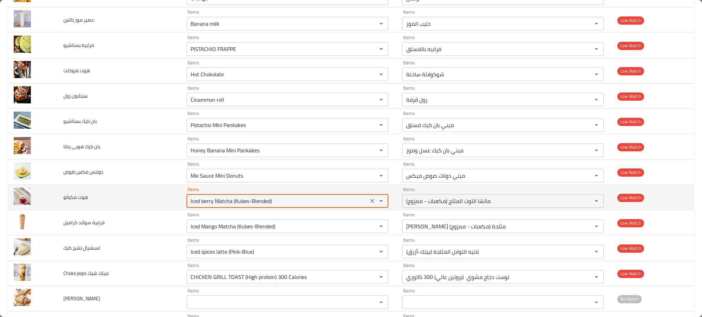
click at [232, 200] on مكياتو "Iced berry Matcha (Kubes-Blended)" at bounding box center [276, 201] width 177 height 10
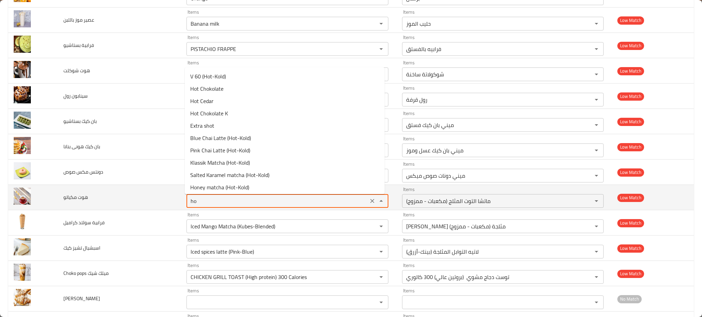
type مكياتو "h"
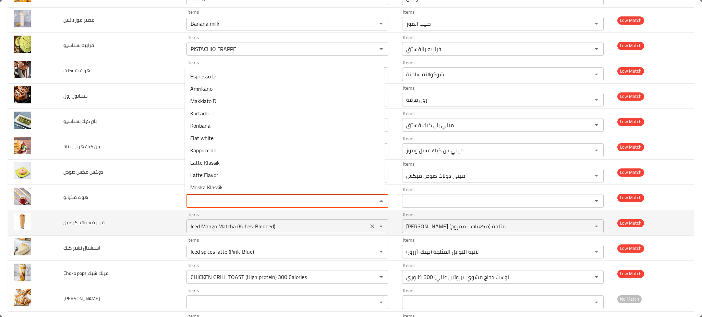
click at [232, 222] on div "Iced Mango Matcha (Kubes-Blended) Items" at bounding box center [287, 227] width 202 height 14
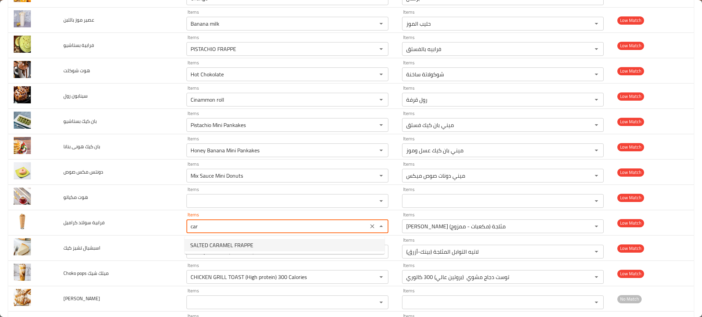
click at [225, 241] on span "SALTED CARAMEL FRAPPE" at bounding box center [221, 245] width 63 height 8
type كراميل "SALTED CARAMEL FRAPPE"
type كراميل-ar "فرابيه بالكراميل المملح"
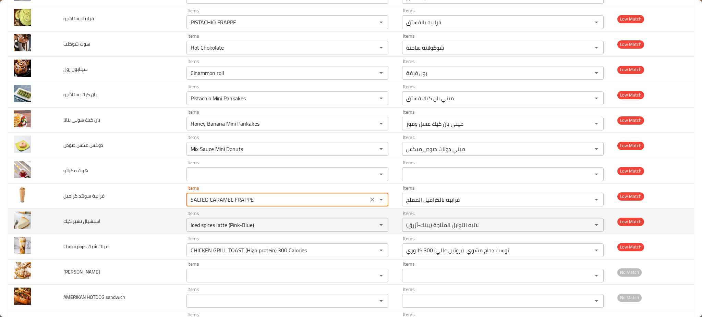
scroll to position [1704, 0]
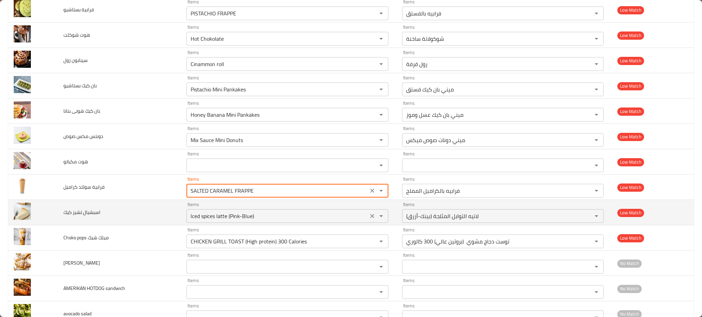
type كراميل "SALTED CARAMEL FRAPPE"
click at [236, 216] on كيك "Iced spices latte (Pink-Blue)" at bounding box center [276, 216] width 177 height 10
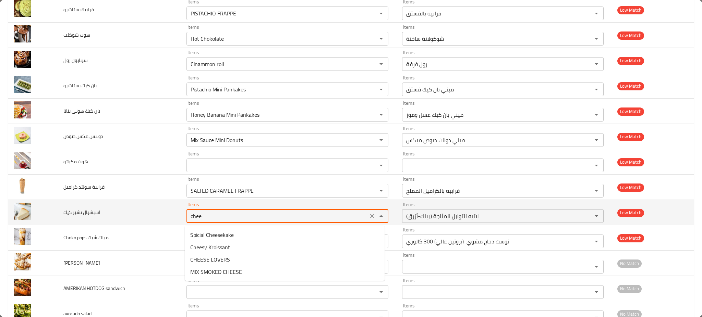
type كيك "chees"
click at [236, 216] on كيك "chees" at bounding box center [276, 216] width 177 height 10
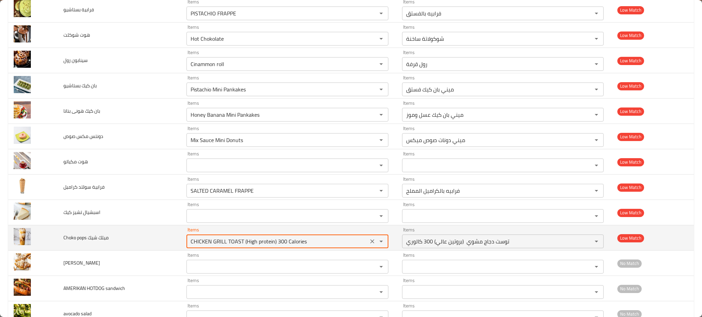
click at [229, 239] on شيك "CHICKEN GRILL TOAST (High protein) 300 Calories" at bounding box center [276, 242] width 177 height 10
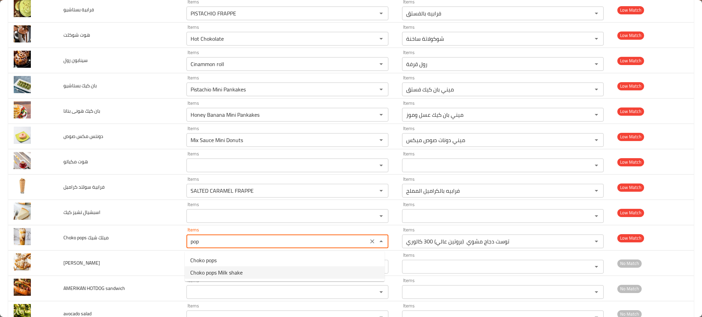
click at [214, 277] on span "Choko pops Milk shake" at bounding box center [216, 273] width 52 height 8
type شيك "Choko pops Milk shake"
type شيك-ar "ميلك [PERSON_NAME]"
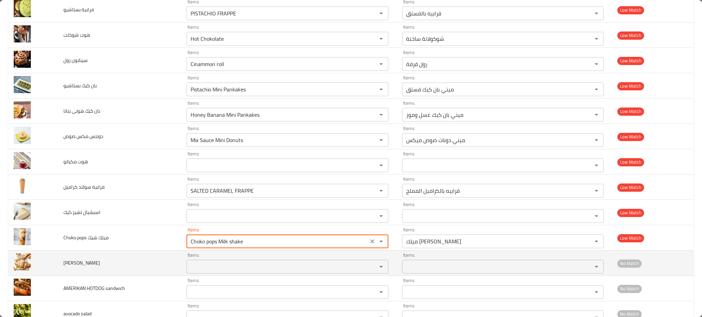
type شيك "Choko pops Milk shake"
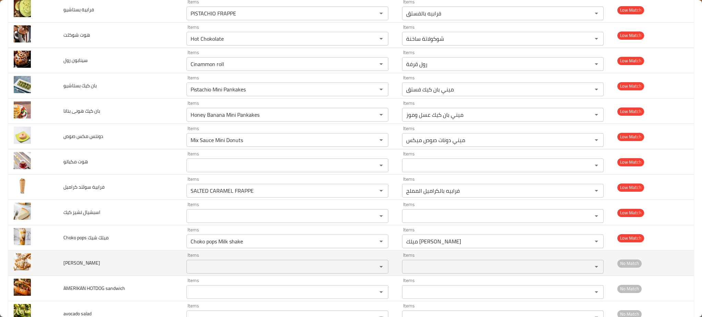
click at [92, 265] on span "[PERSON_NAME]" at bounding box center [81, 263] width 37 height 9
copy span "[PERSON_NAME]"
paste Kroissant "[PERSON_NAME]"
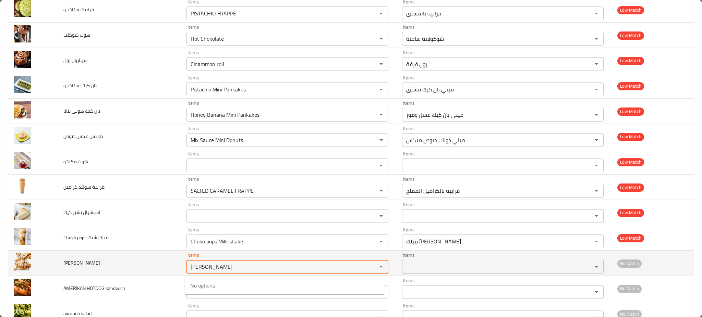
click at [204, 268] on Kroissant "[PERSON_NAME]" at bounding box center [276, 267] width 177 height 10
click at [215, 268] on Kroissant "[PERSON_NAME]" at bounding box center [276, 267] width 177 height 10
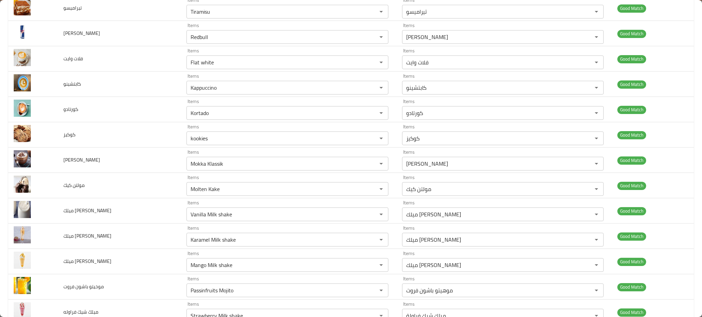
scroll to position [0, 0]
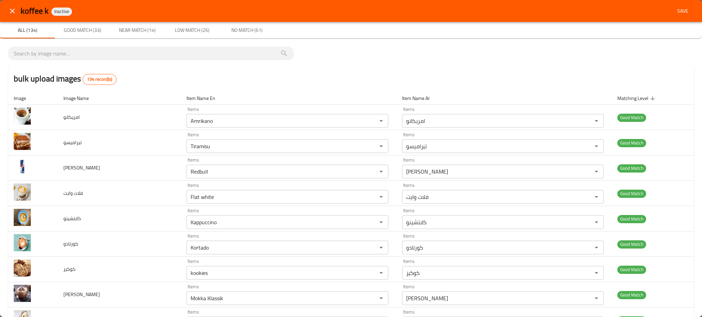
type Kroissant "[PERSON_NAME]"
click at [671, 16] on button "Save" at bounding box center [682, 11] width 22 height 13
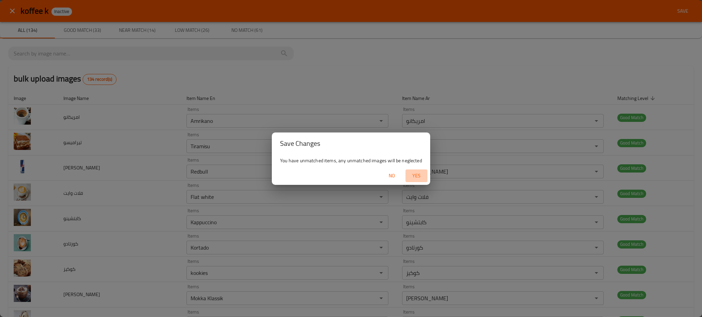
click at [418, 172] on span "Yes" at bounding box center [416, 176] width 16 height 9
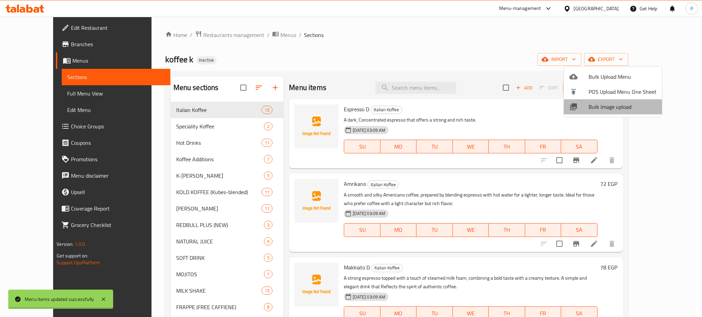
click at [612, 108] on span "Bulk Image upload" at bounding box center [622, 107] width 68 height 8
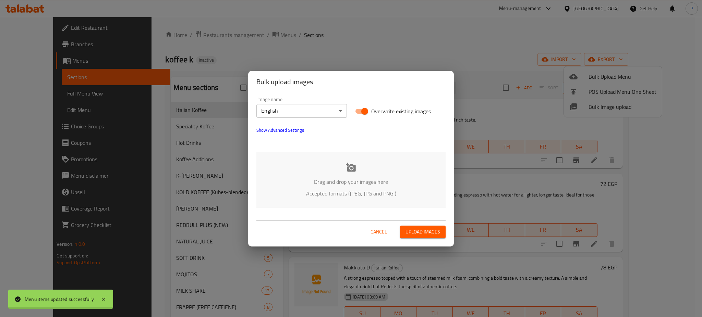
click at [374, 166] on div "Drag and drop your images here Accepted formats (JPEG, JPG and PNG )" at bounding box center [350, 180] width 189 height 56
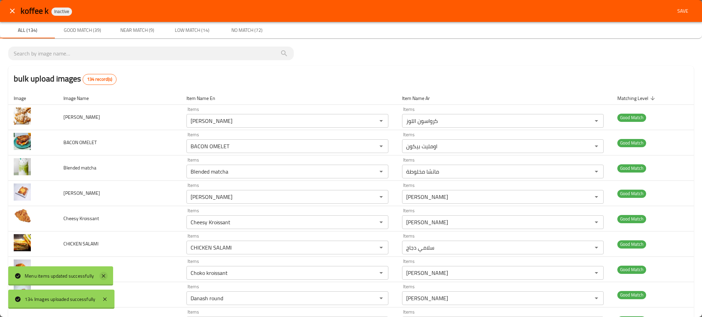
click at [107, 277] on icon at bounding box center [103, 276] width 8 height 8
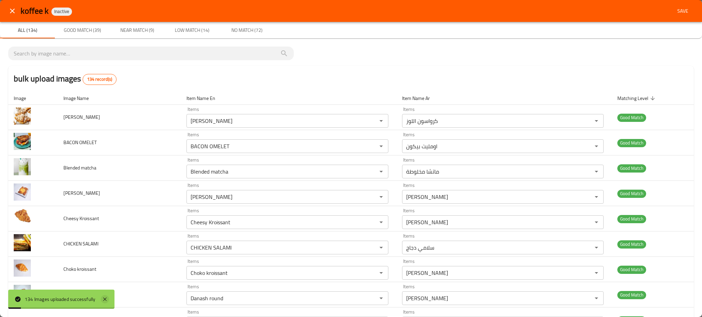
click at [101, 298] on icon at bounding box center [105, 299] width 8 height 8
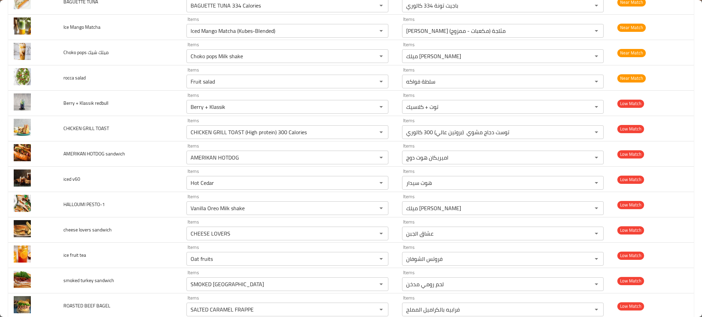
scroll to position [1237, 0]
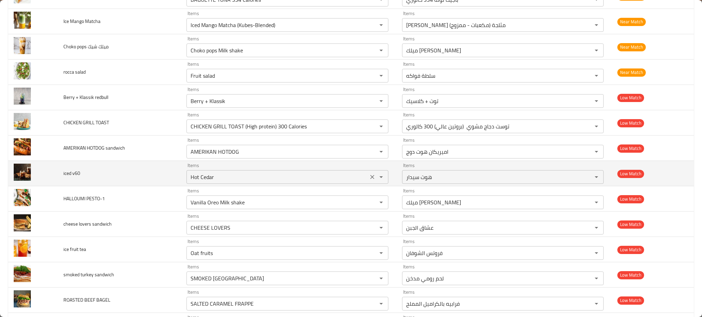
click at [276, 171] on div "Hot Cedar Items" at bounding box center [287, 177] width 202 height 14
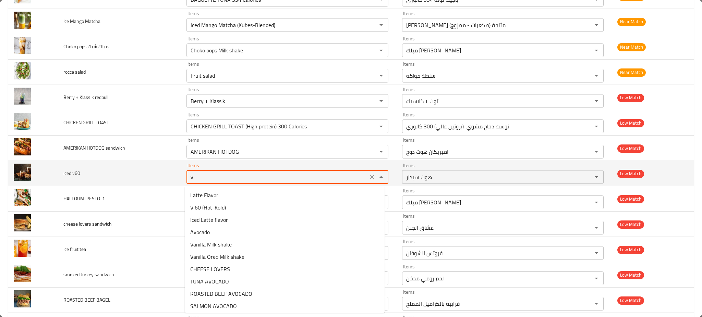
click at [277, 173] on v60 "v" at bounding box center [276, 177] width 177 height 10
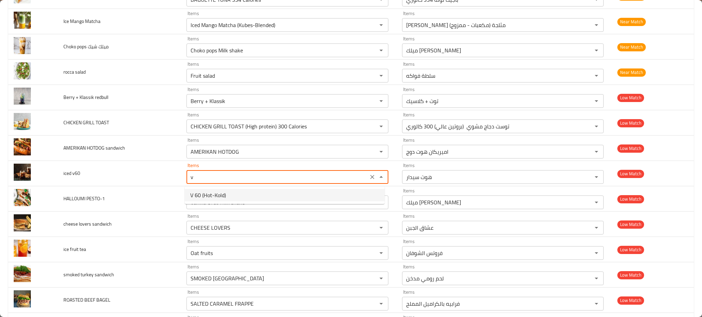
click at [233, 190] on v60-option-0 "V 60 (Hot-Kold)" at bounding box center [285, 195] width 200 height 12
type v60 "V 60 (Hot-Kold)"
type v60-ar "في 60 (ساخن-بارد)"
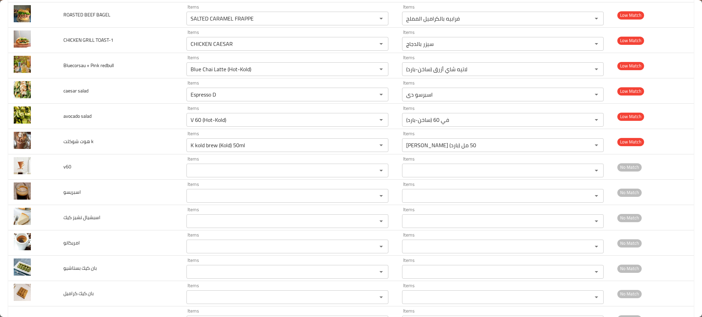
scroll to position [1523, 0]
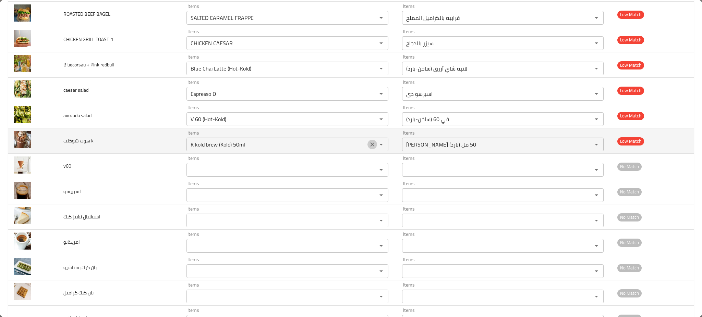
click at [370, 148] on icon "Clear" at bounding box center [372, 144] width 7 height 7
type v60 "V 60 (Hot-Kold)"
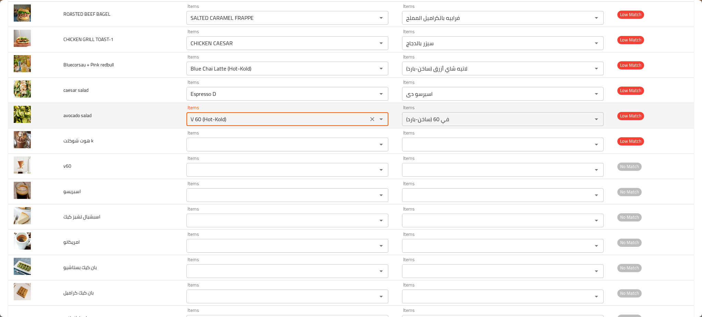
click at [340, 116] on salad "V 60 (Hot-Kold)" at bounding box center [276, 119] width 177 height 10
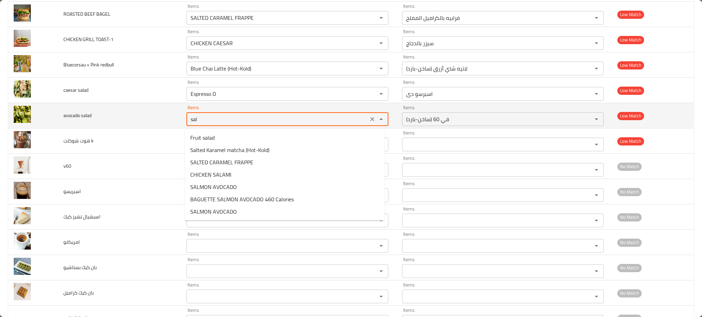
type salad "sala"
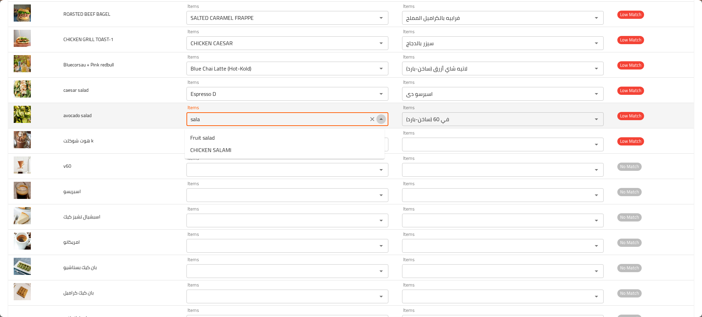
click at [377, 119] on icon "Close" at bounding box center [381, 119] width 8 height 8
click at [369, 118] on icon "Clear" at bounding box center [372, 119] width 7 height 7
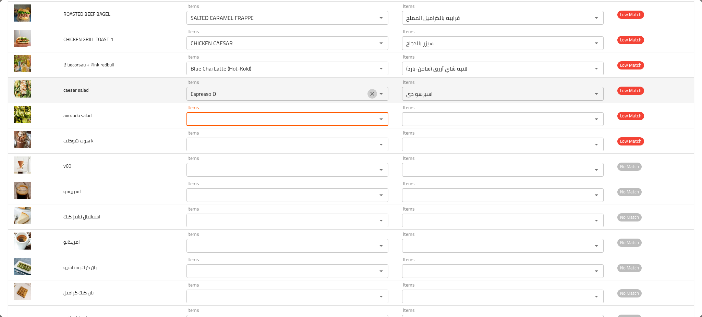
click at [371, 94] on icon "Clear" at bounding box center [372, 93] width 7 height 7
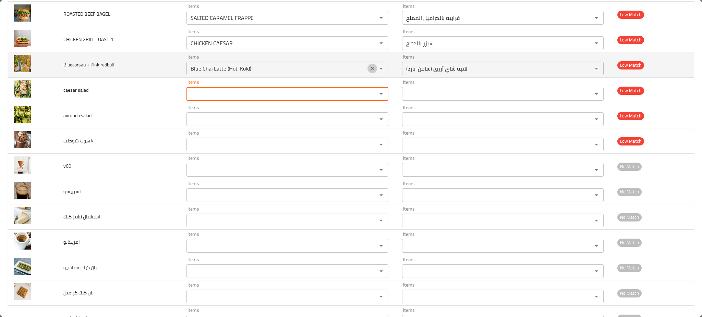
click at [369, 68] on icon "Clear" at bounding box center [372, 68] width 7 height 7
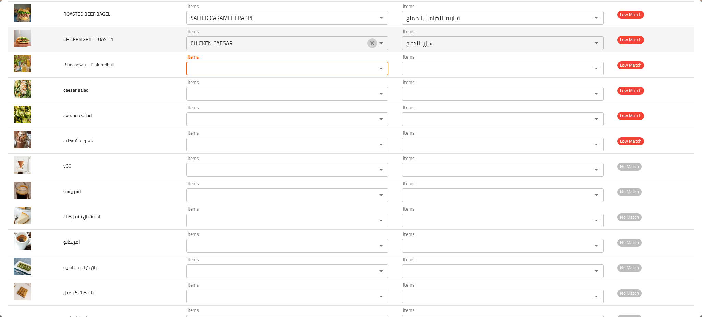
click at [369, 43] on icon "Clear" at bounding box center [372, 43] width 7 height 7
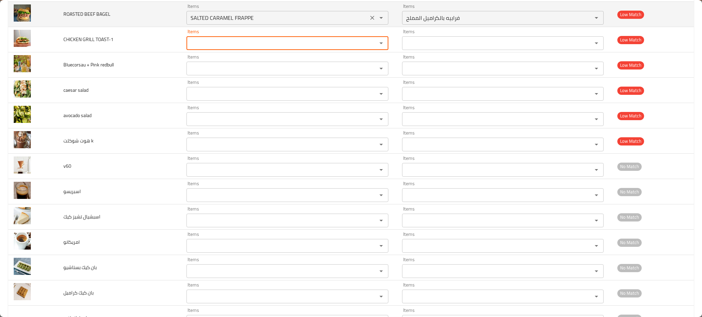
click at [377, 7] on div "Items SALTED CARAMEL FRAPPE Items" at bounding box center [287, 14] width 202 height 21
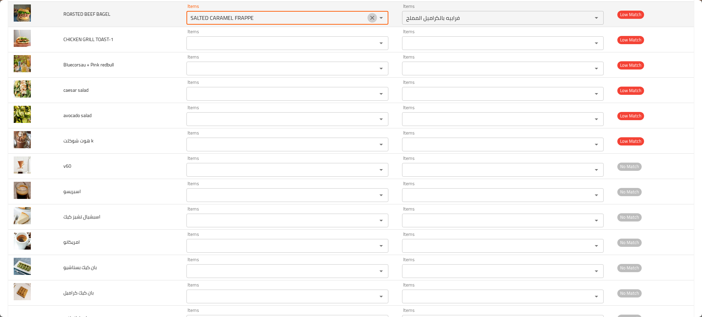
click at [370, 19] on icon "Clear" at bounding box center [372, 18] width 4 height 4
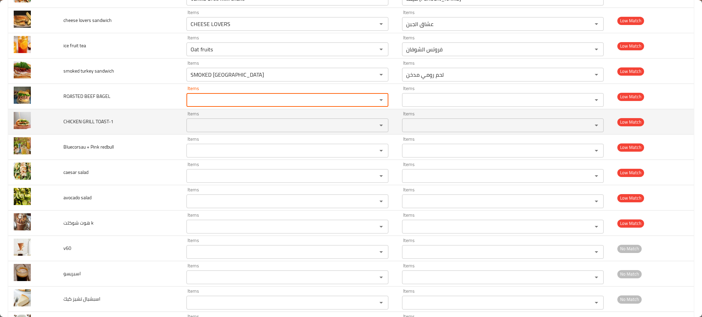
scroll to position [1440, 0]
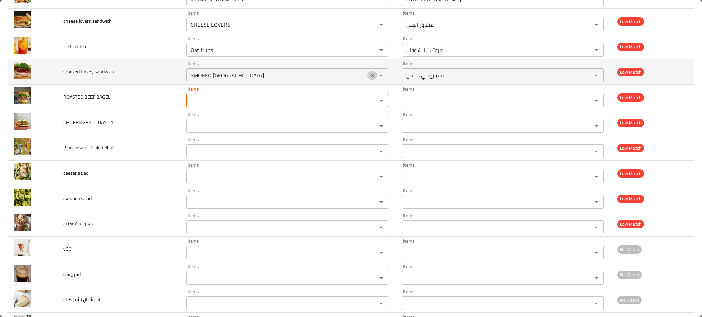
click at [371, 75] on icon "Clear" at bounding box center [372, 75] width 7 height 7
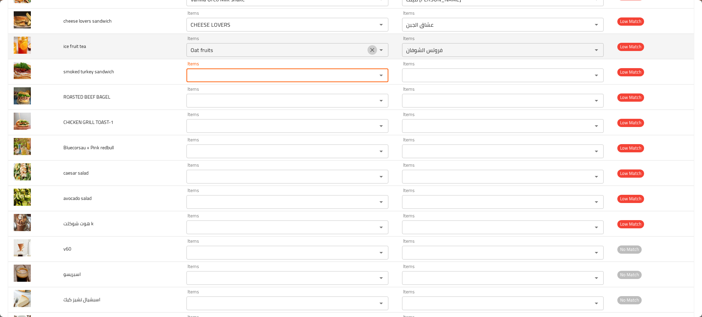
click at [369, 51] on icon "Clear" at bounding box center [372, 50] width 7 height 7
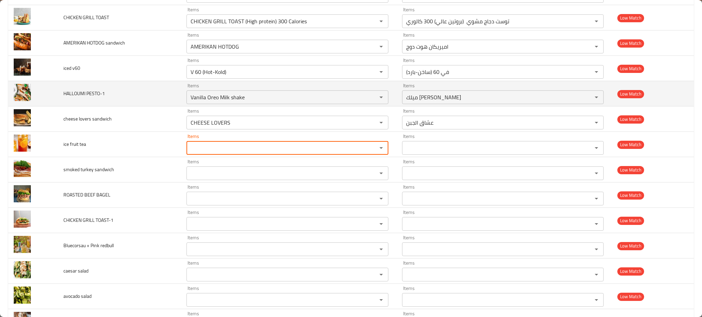
scroll to position [1340, 0]
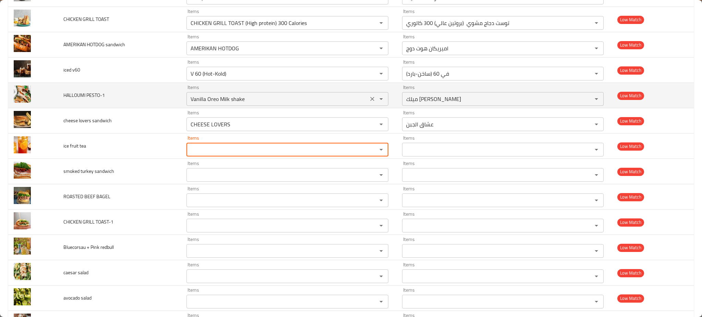
click at [371, 98] on icon "Clear" at bounding box center [372, 99] width 7 height 7
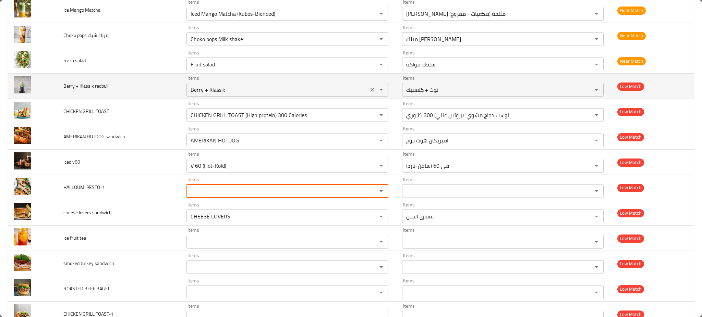
scroll to position [1248, 0]
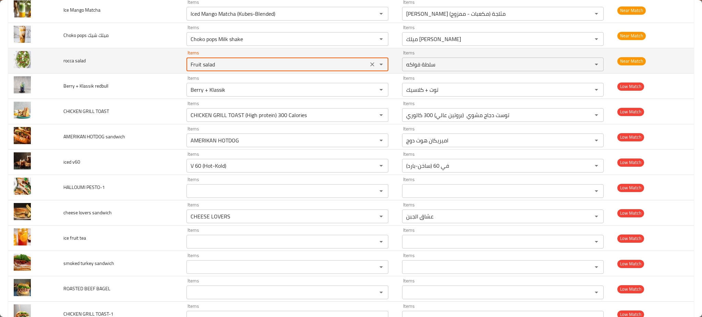
click at [342, 62] on salad "Fruit salad" at bounding box center [276, 65] width 177 height 10
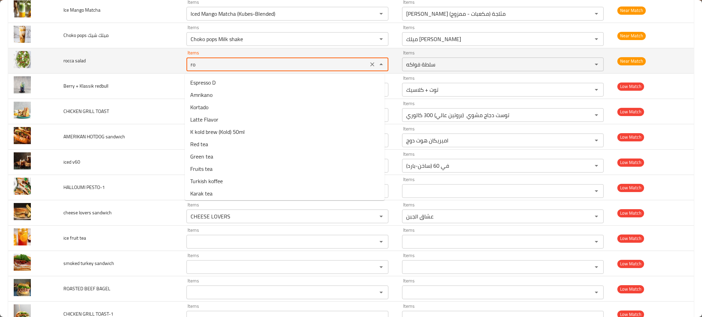
type salad "roc"
click at [369, 66] on icon "Clear" at bounding box center [372, 64] width 7 height 7
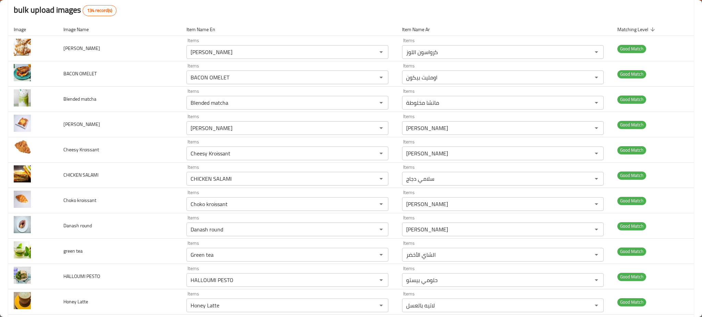
scroll to position [0, 0]
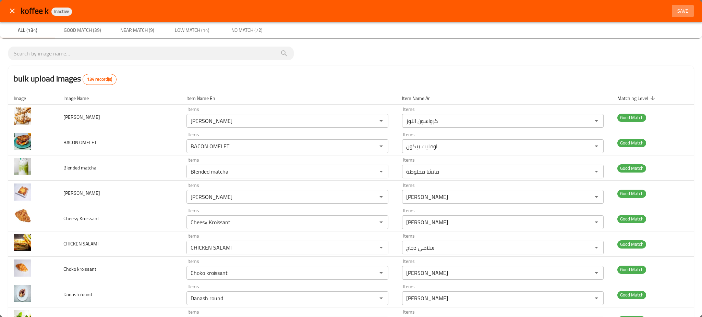
click at [678, 12] on span "Save" at bounding box center [682, 11] width 16 height 9
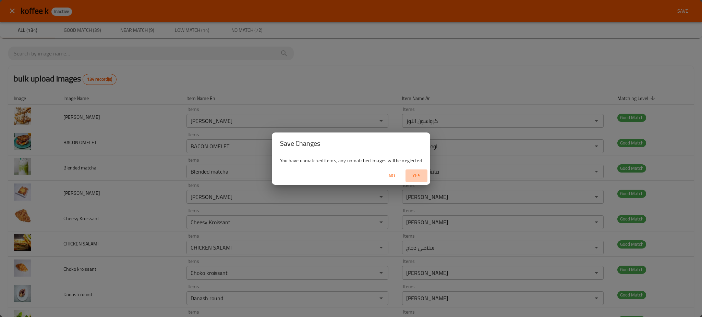
click at [422, 172] on span "Yes" at bounding box center [416, 176] width 16 height 9
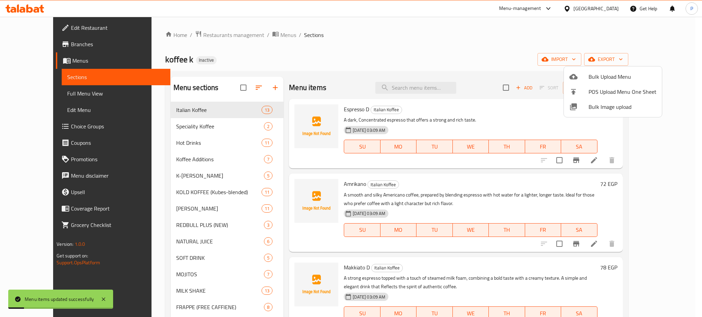
click at [240, 140] on div at bounding box center [351, 158] width 702 height 317
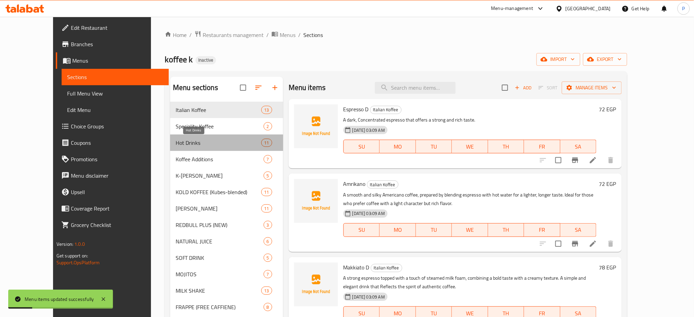
click at [240, 140] on span "Hot Drinks" at bounding box center [218, 143] width 85 height 8
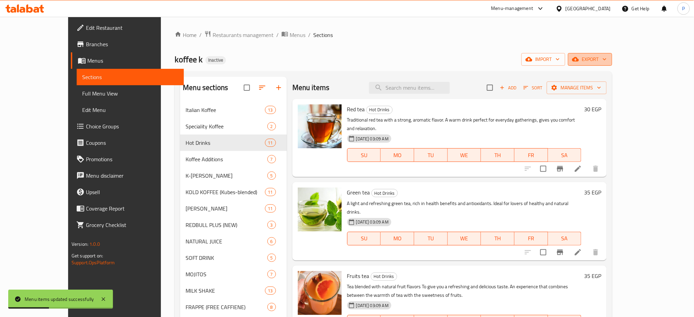
click at [608, 61] on icon "button" at bounding box center [604, 59] width 7 height 7
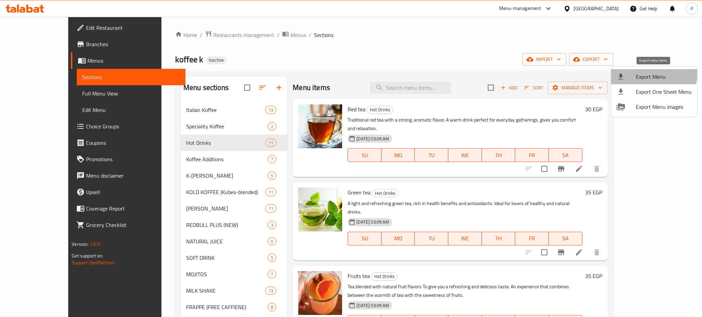
click at [639, 73] on span "Export Menu" at bounding box center [663, 77] width 56 height 8
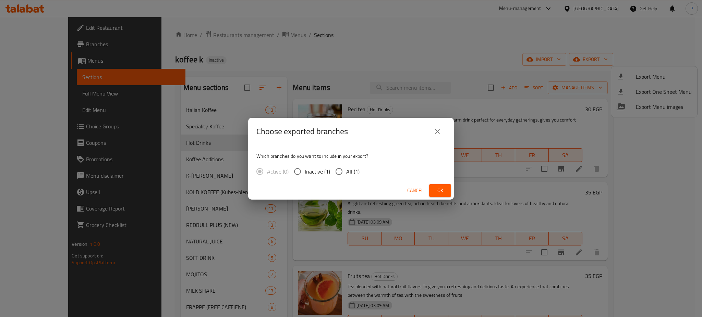
click at [341, 171] on input "All (1)" at bounding box center [339, 171] width 14 height 14
radio input "true"
click at [435, 185] on button "Ok" at bounding box center [440, 190] width 22 height 13
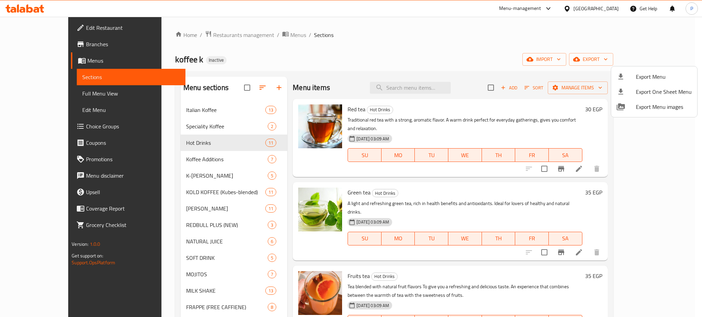
click at [309, 53] on div at bounding box center [351, 158] width 702 height 317
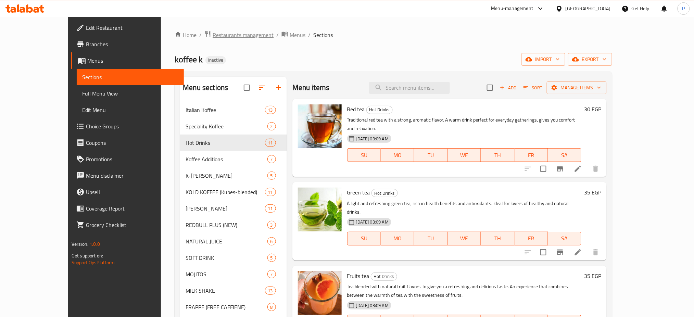
click at [213, 31] on span "Restaurants management" at bounding box center [243, 35] width 61 height 8
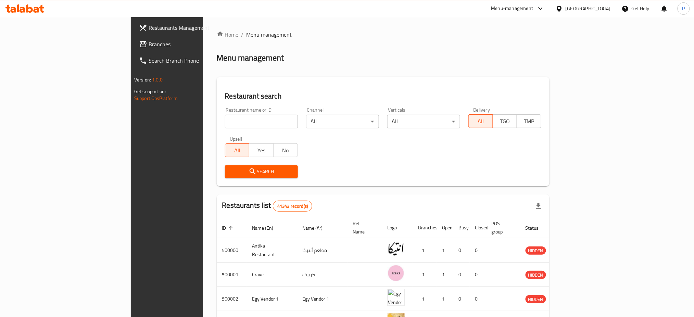
type input "V"
click at [225, 119] on input "V" at bounding box center [261, 122] width 73 height 14
paste input "MR [PERSON_NAME]"
type input "MR [PERSON_NAME]"
click button "Search" at bounding box center [261, 171] width 73 height 13
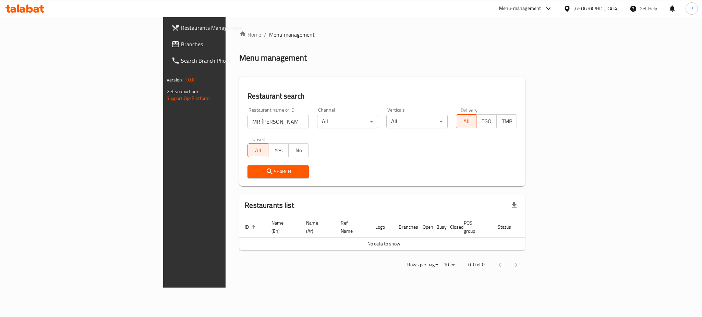
click at [610, 10] on div "[GEOGRAPHIC_DATA]" at bounding box center [595, 9] width 45 height 8
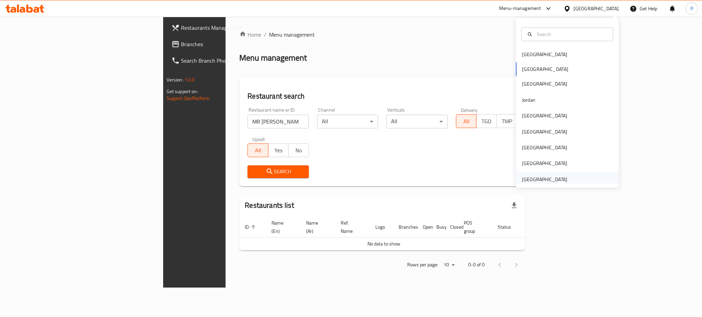
click at [538, 177] on div "[GEOGRAPHIC_DATA]" at bounding box center [544, 180] width 45 height 8
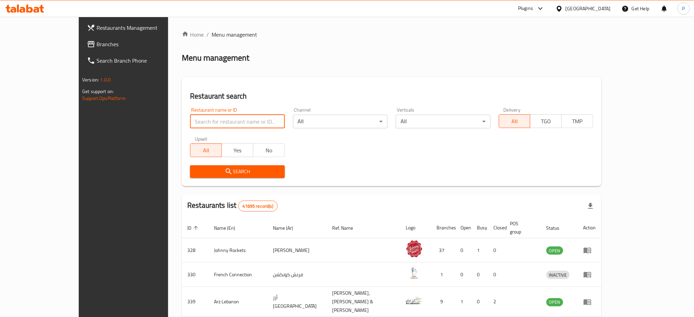
click at [239, 116] on input "search" at bounding box center [237, 122] width 95 height 14
paste input "MR [PERSON_NAME]"
type input "MR [PERSON_NAME]"
click button "Search" at bounding box center [237, 171] width 95 height 13
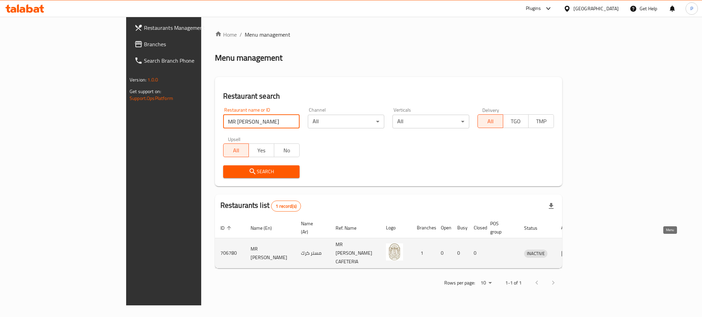
click at [569, 249] on icon "enhanced table" at bounding box center [565, 253] width 8 height 8
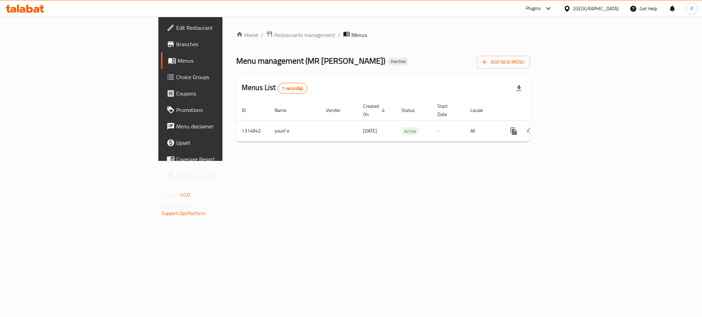
click at [301, 161] on div "Home / Restaurants management / Menus Menu management ( MR [PERSON_NAME] ) Inac…" at bounding box center [382, 89] width 321 height 144
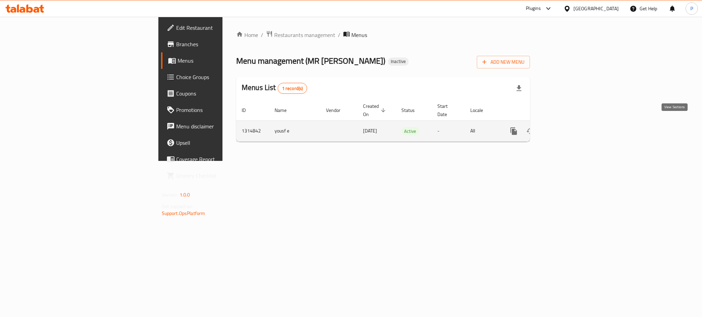
click at [567, 127] on icon "enhanced table" at bounding box center [563, 131] width 8 height 8
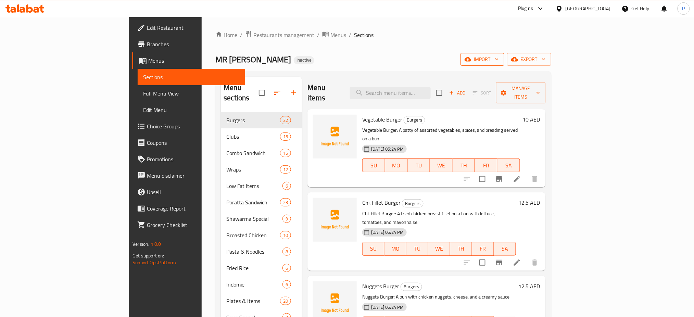
click at [505, 54] on button "import" at bounding box center [483, 59] width 44 height 13
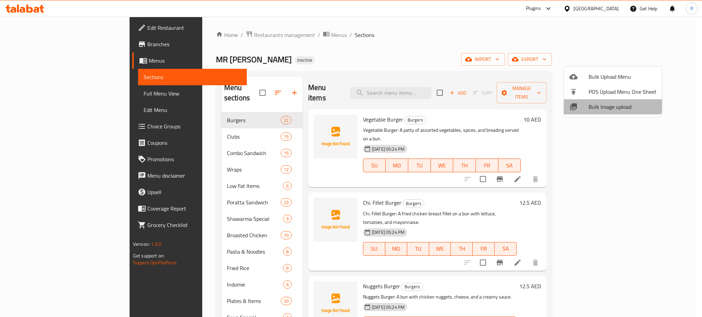
click at [587, 100] on li "Bulk Image upload" at bounding box center [612, 106] width 98 height 15
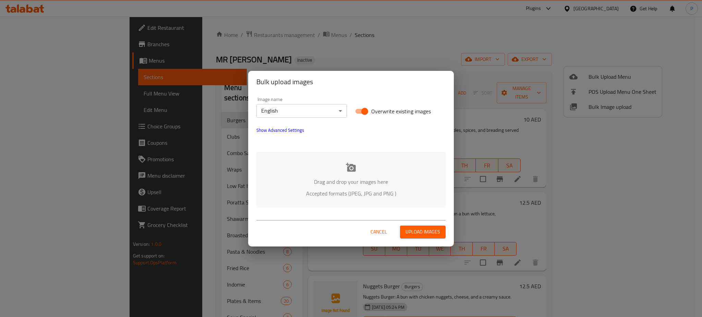
click at [400, 160] on div "Drag and drop your images here Accepted formats (JPEG, JPG and PNG )" at bounding box center [350, 180] width 189 height 56
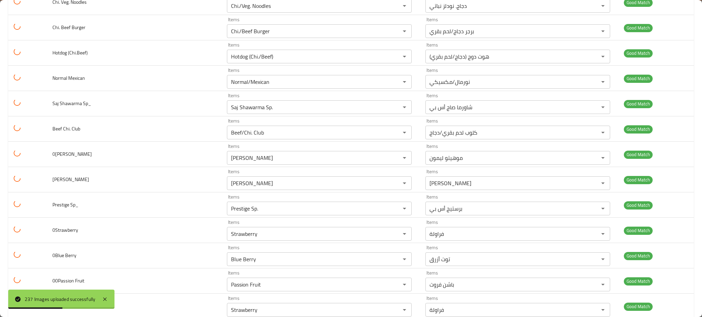
scroll to position [5814, 0]
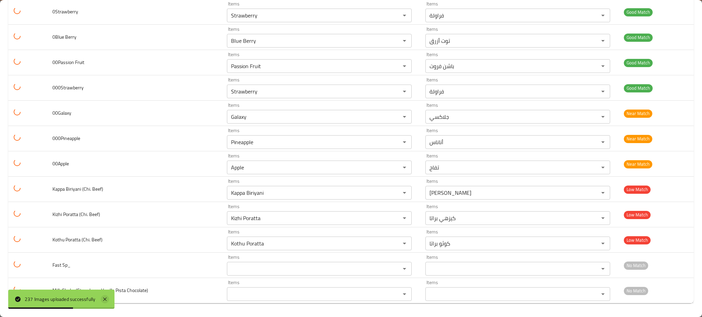
click at [107, 300] on icon at bounding box center [105, 299] width 8 height 8
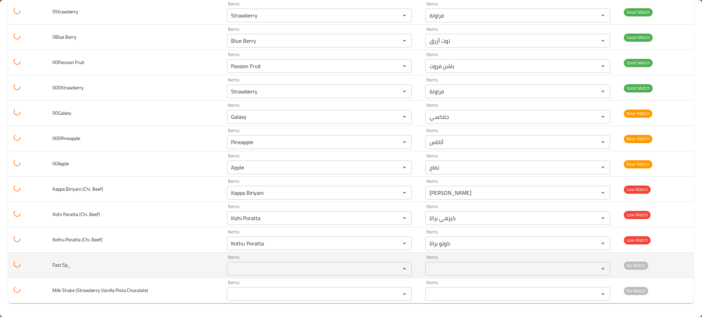
drag, startPoint x: 59, startPoint y: 263, endPoint x: 34, endPoint y: 268, distance: 25.7
click at [34, 268] on tr "Fast Sp_ Items Items Items Items No Match" at bounding box center [350, 265] width 685 height 25
copy span "Fas"
click at [244, 275] on div "Items" at bounding box center [319, 269] width 185 height 14
paste Sp_ "Fas"
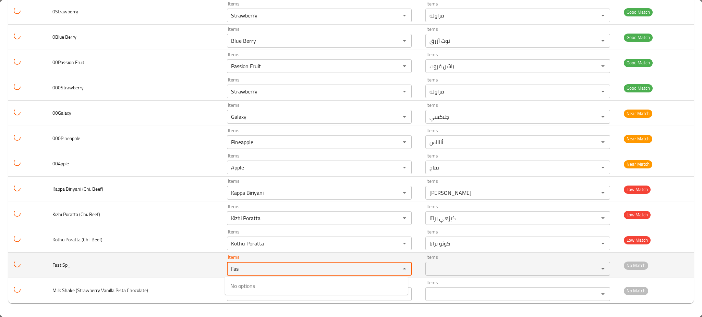
click at [244, 275] on body "​ Plugins [GEOGRAPHIC_DATA] Get Help P Edit Restaurant Branches Menus Sections …" at bounding box center [351, 167] width 702 height 300
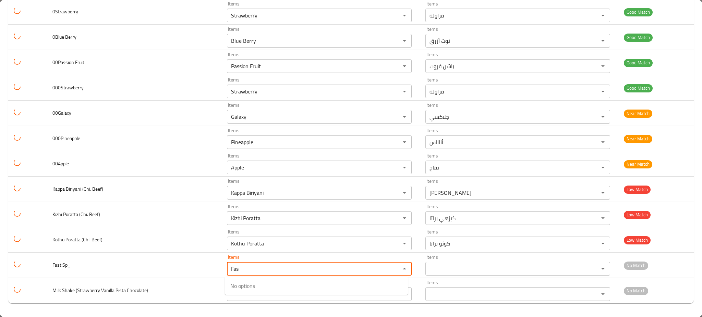
type Sp_ "Fas"
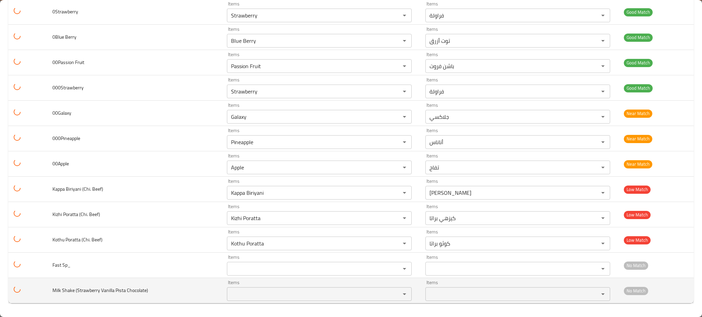
click at [245, 294] on Chocolate\) "Items" at bounding box center [309, 294] width 160 height 10
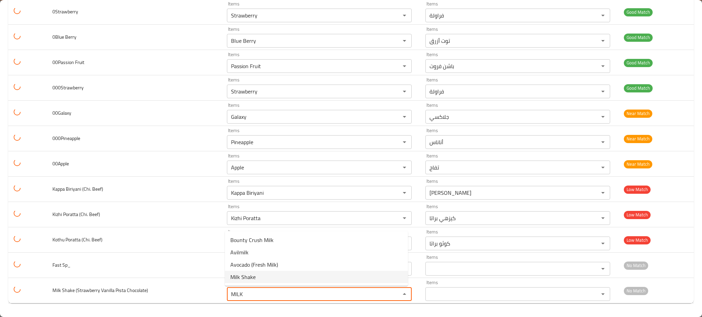
click at [266, 275] on Chocolate\)-option-3 "Milk Shake" at bounding box center [316, 277] width 183 height 12
type Chocolate\) "Milk Shake"
type Chocolate\)-ar "ميلك شيك"
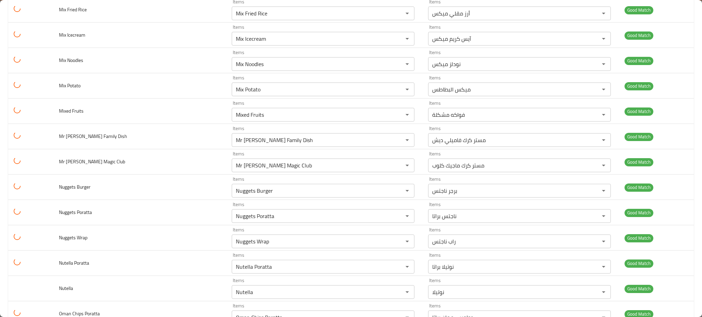
scroll to position [407, 0]
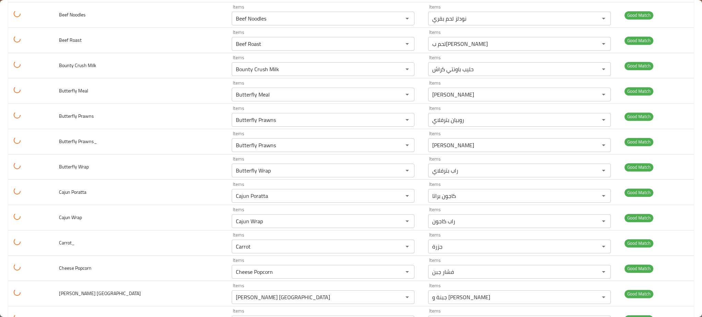
type Chocolate\) "Milk Shake"
click at [352, 62] on div "Items Bounty Crush Milk Items" at bounding box center [323, 65] width 183 height 21
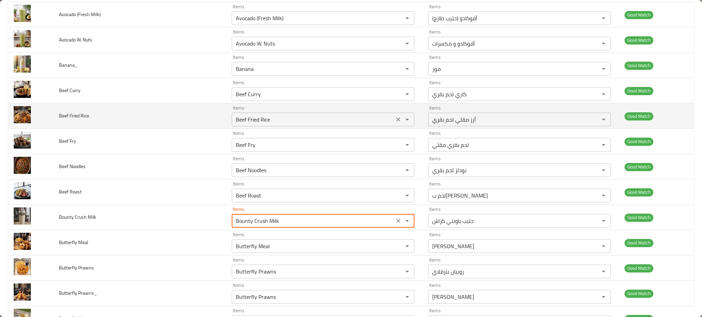
scroll to position [0, 0]
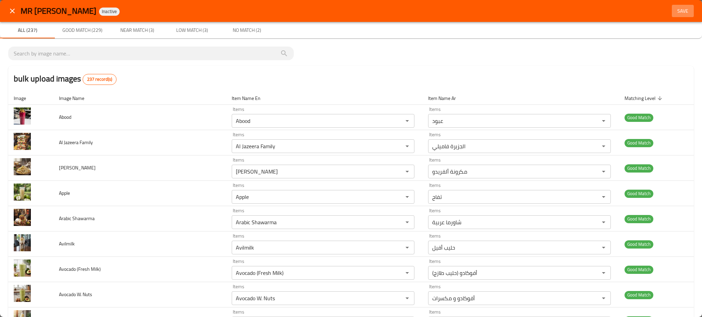
click at [678, 7] on span "Save" at bounding box center [682, 11] width 16 height 9
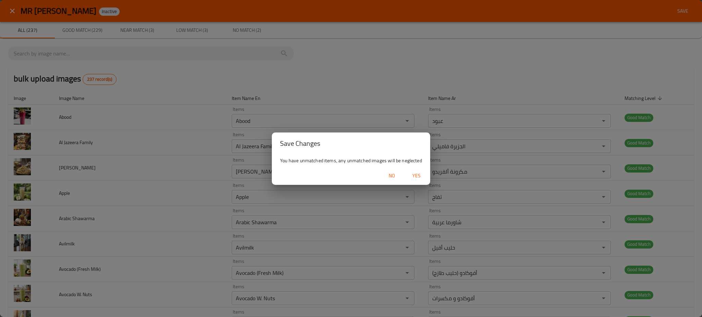
click at [421, 172] on span "Yes" at bounding box center [416, 176] width 16 height 9
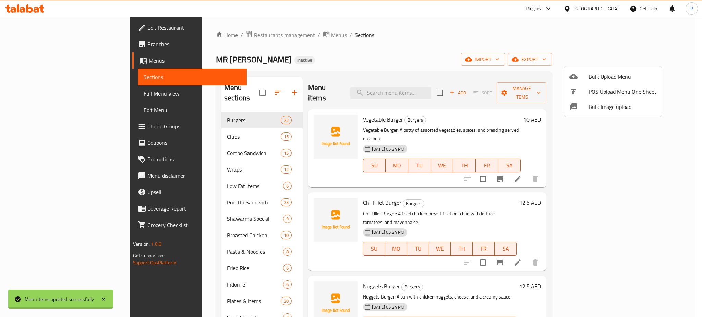
click at [219, 128] on div at bounding box center [351, 158] width 702 height 317
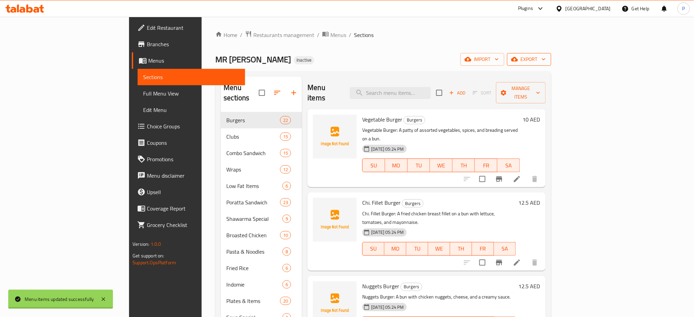
click at [551, 59] on button "export" at bounding box center [529, 59] width 44 height 13
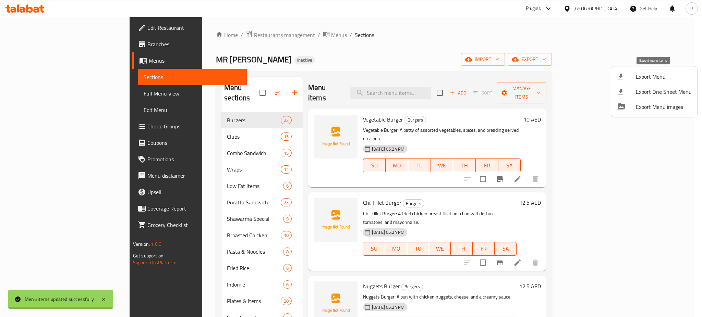
click at [642, 75] on span "Export Menu" at bounding box center [663, 77] width 56 height 8
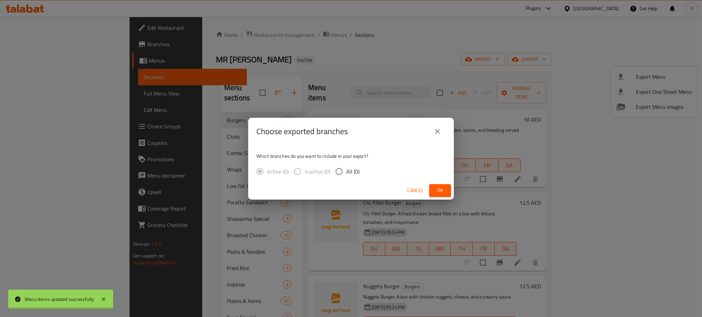
click at [368, 172] on div "Which branches do you want to include in your export? Active (0) Inactive (0) A…" at bounding box center [351, 163] width 206 height 36
click at [354, 172] on span "All (0)" at bounding box center [352, 171] width 13 height 8
click at [346, 172] on input "All (0)" at bounding box center [339, 171] width 14 height 14
radio input "true"
click at [444, 189] on span "Ok" at bounding box center [439, 190] width 11 height 9
